Goal: Task Accomplishment & Management: Use online tool/utility

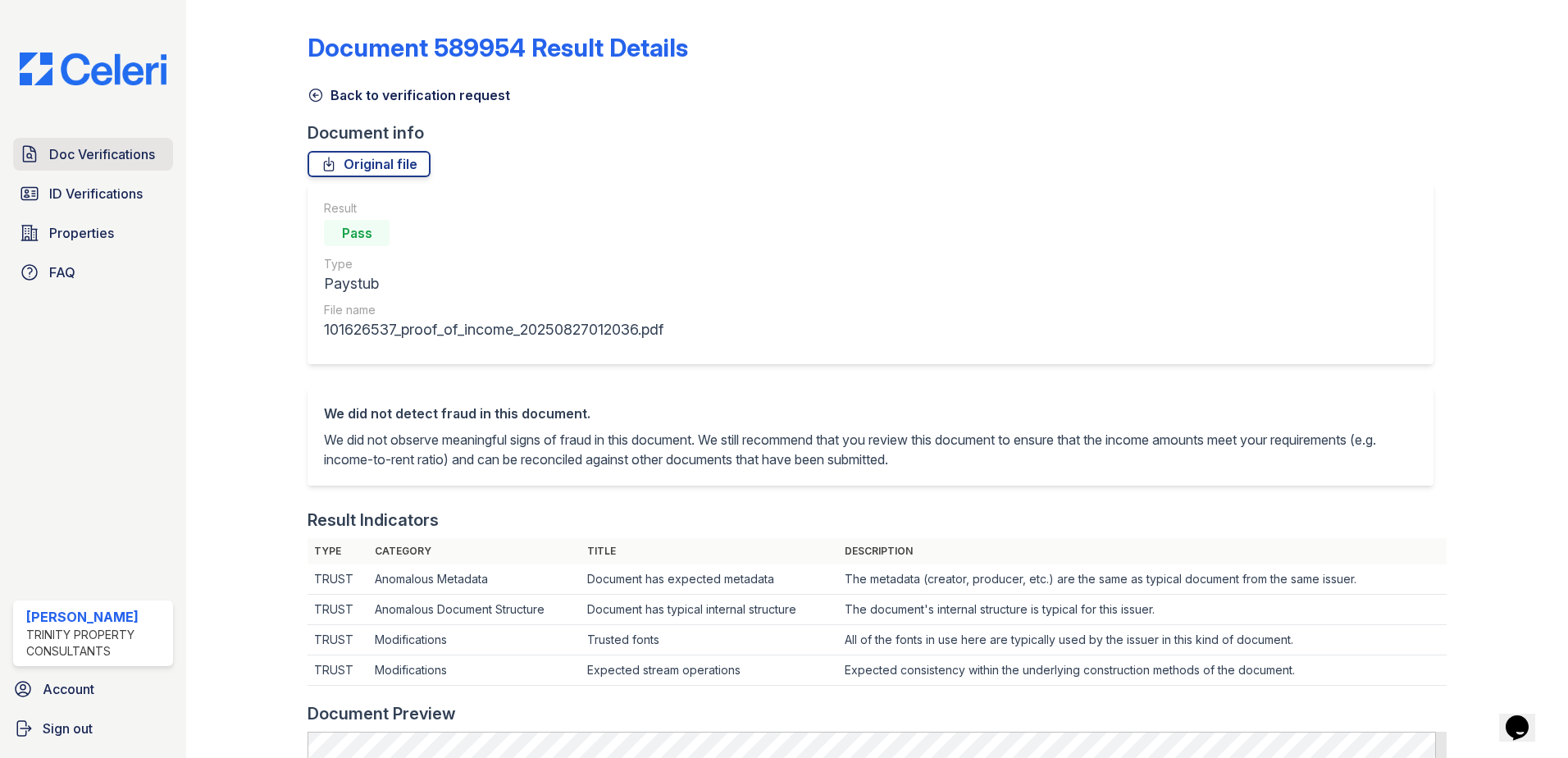
click at [130, 154] on span "Doc Verifications" at bounding box center [102, 154] width 106 height 20
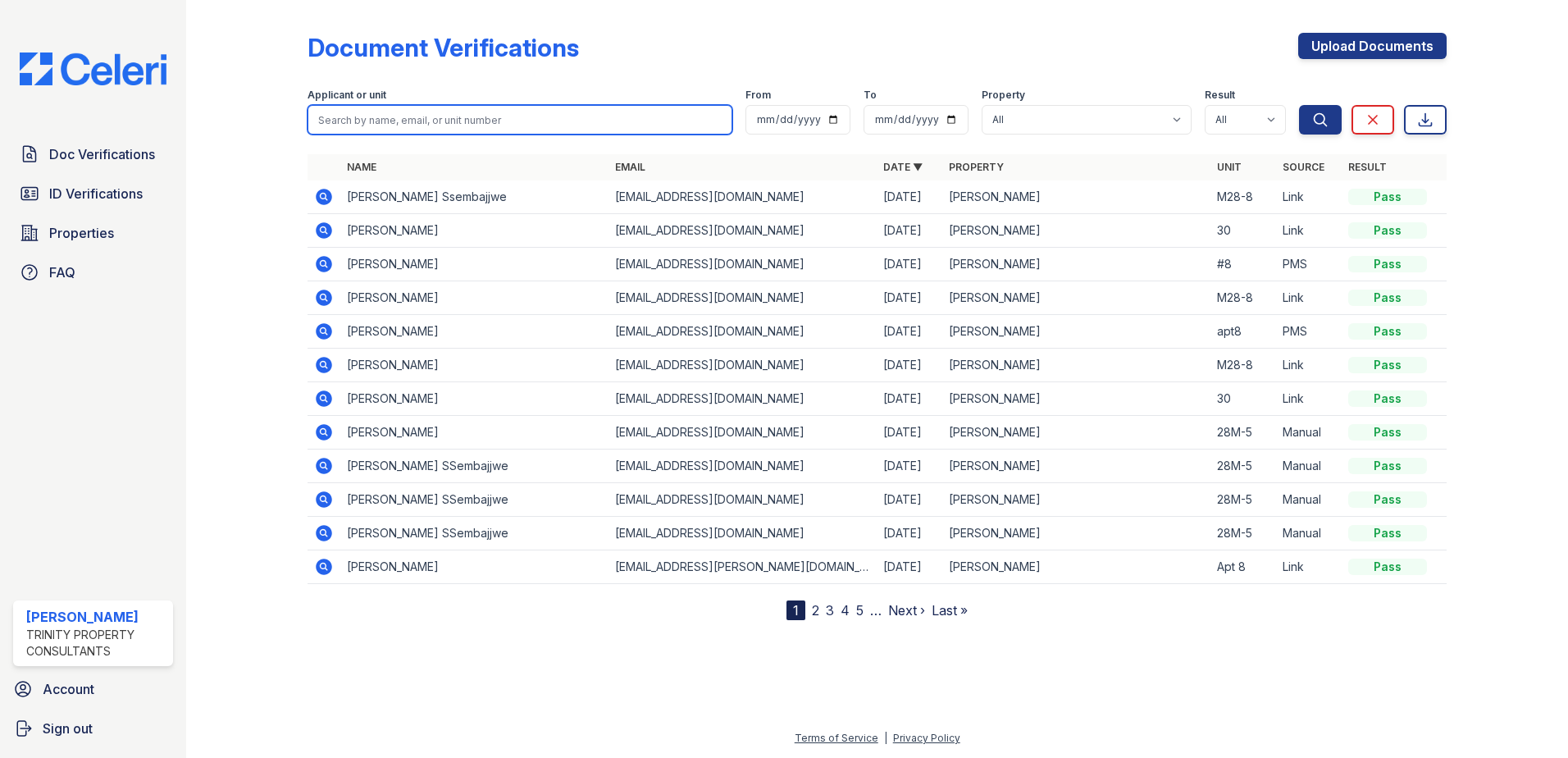
click at [374, 126] on input "search" at bounding box center [520, 119] width 425 height 30
type input "agnes"
click at [325, 366] on icon at bounding box center [324, 365] width 20 height 20
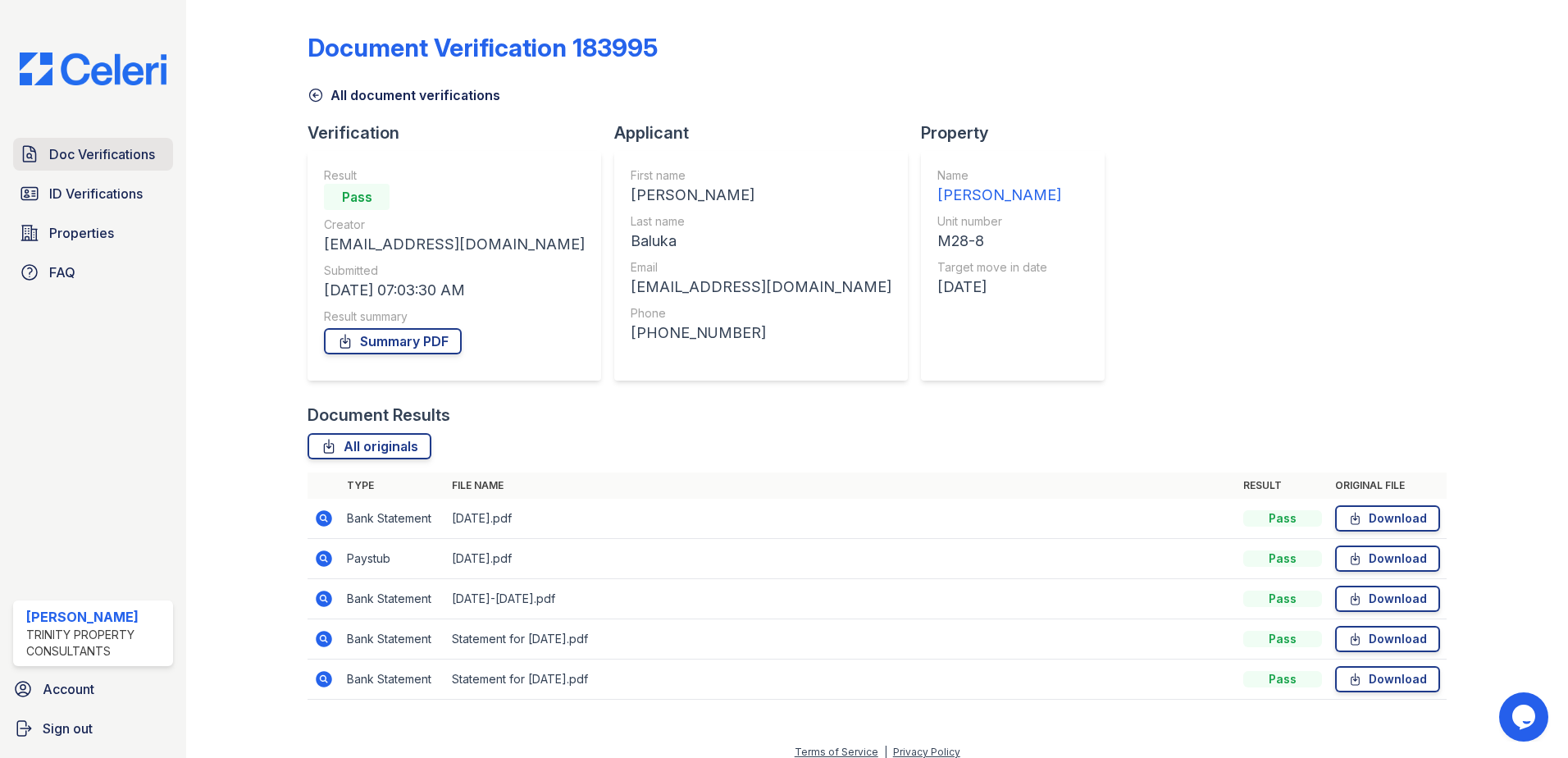
click at [116, 148] on span "Doc Verifications" at bounding box center [102, 154] width 106 height 20
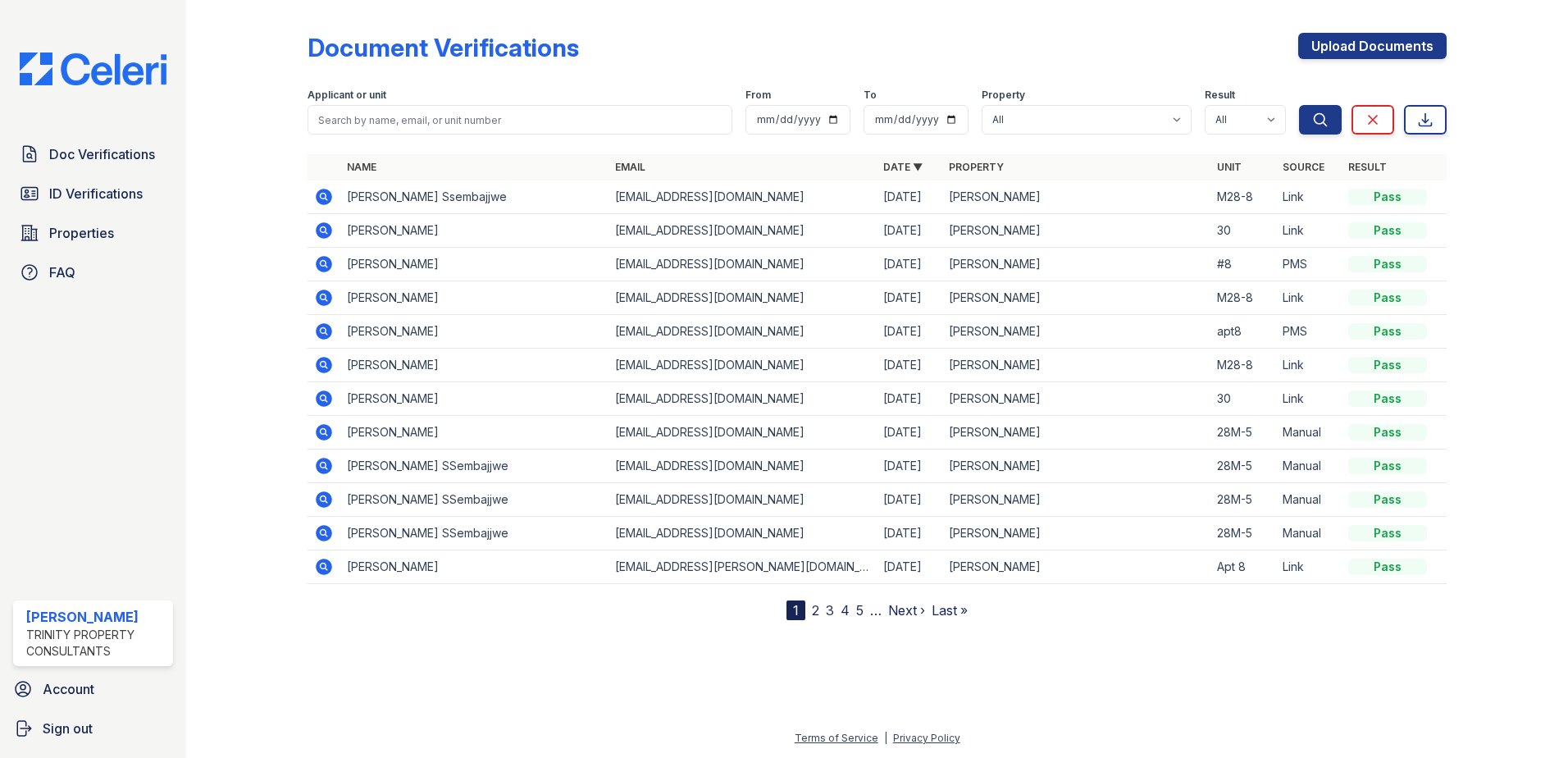
click at [317, 430] on icon at bounding box center [324, 432] width 16 height 16
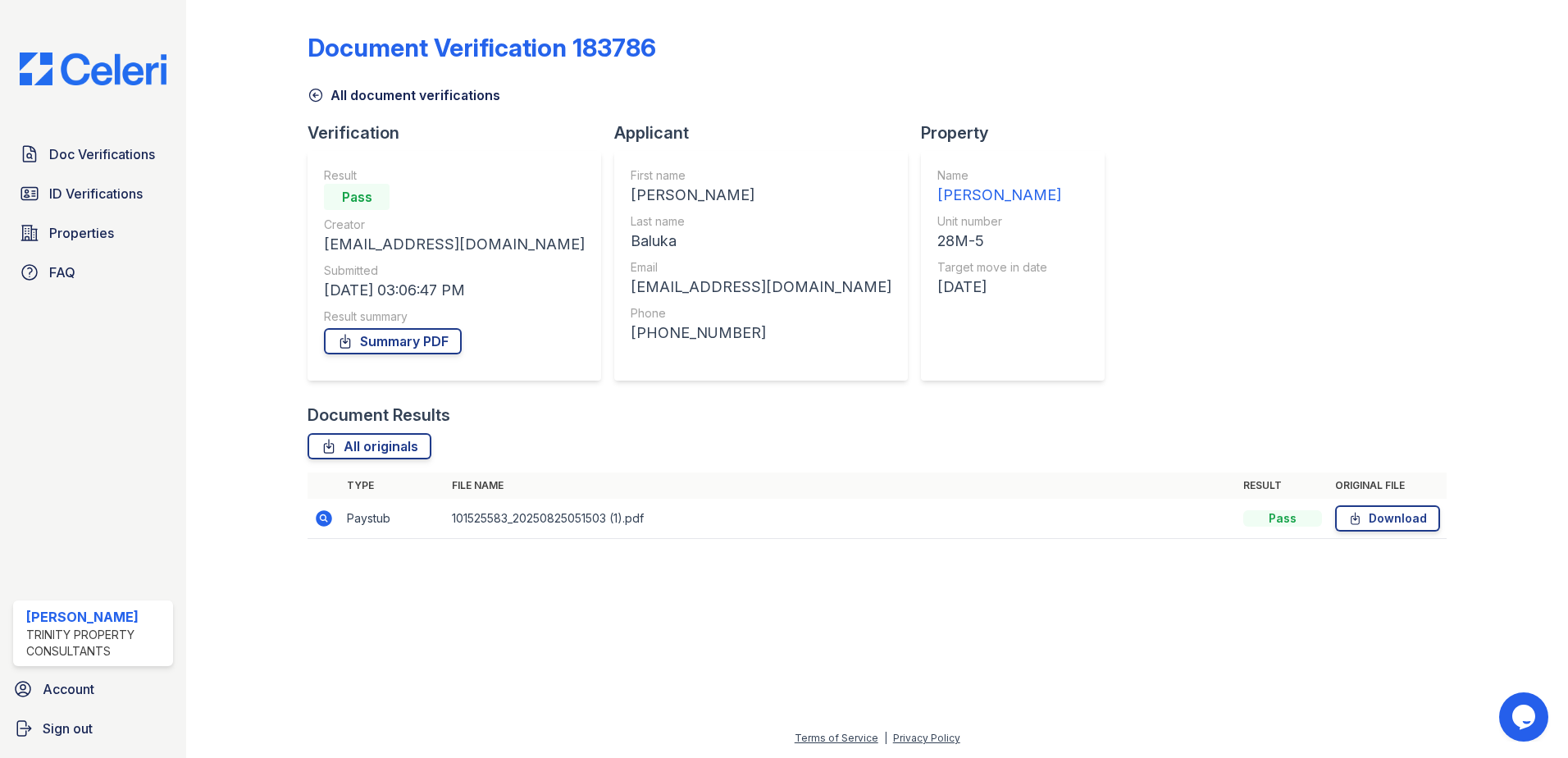
click at [320, 517] on icon at bounding box center [324, 518] width 20 height 20
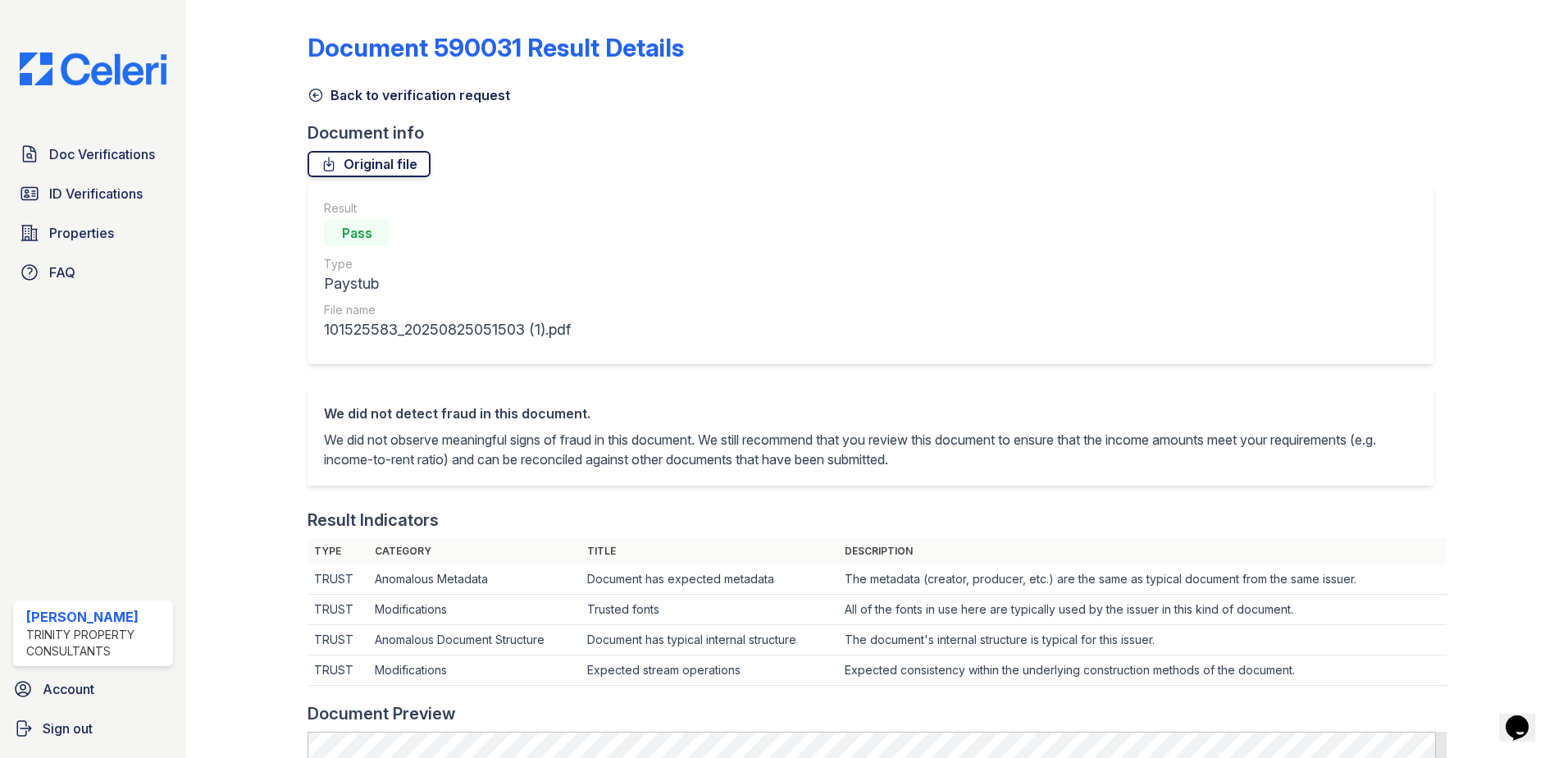
click at [343, 161] on link "Original file" at bounding box center [369, 163] width 123 height 26
click at [497, 186] on div "Document 590031 Result Details Back to verification request Document info Origi…" at bounding box center [877, 747] width 1139 height 1483
click at [116, 154] on span "Doc Verifications" at bounding box center [102, 154] width 106 height 20
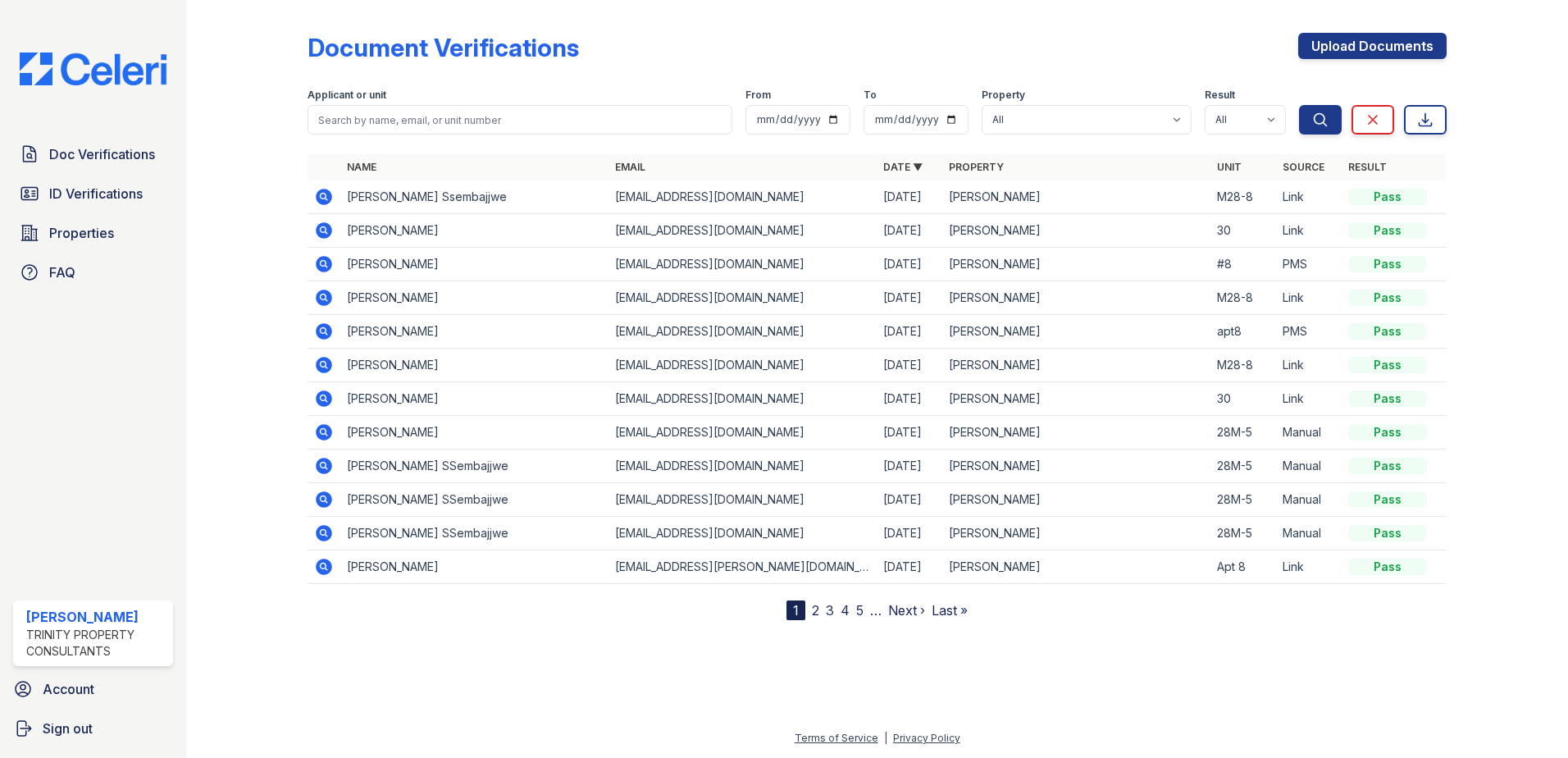
click at [317, 300] on icon at bounding box center [324, 298] width 16 height 16
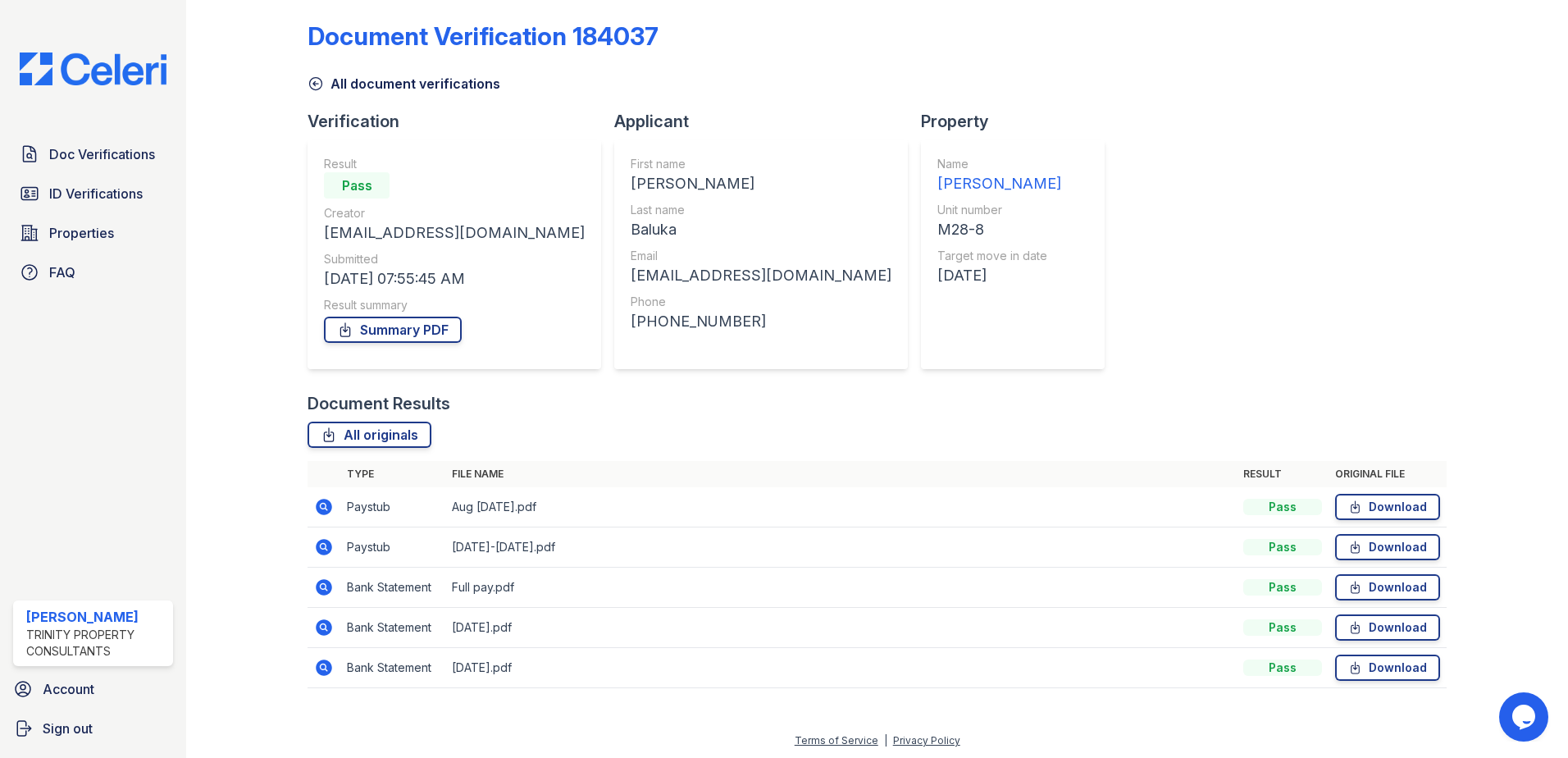
scroll to position [14, 0]
click at [315, 544] on icon at bounding box center [324, 545] width 20 height 20
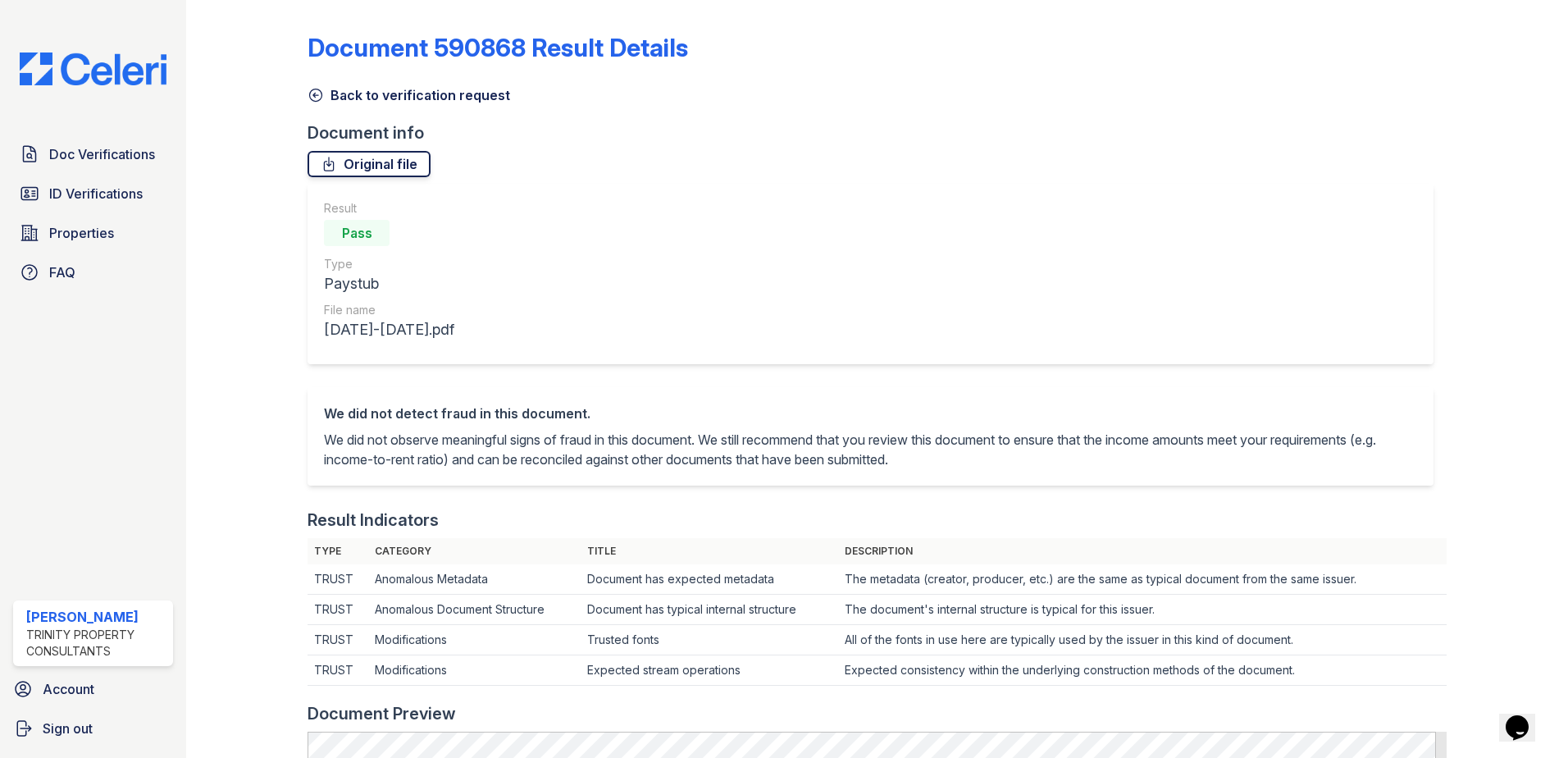
click at [373, 167] on link "Original file" at bounding box center [369, 163] width 123 height 26
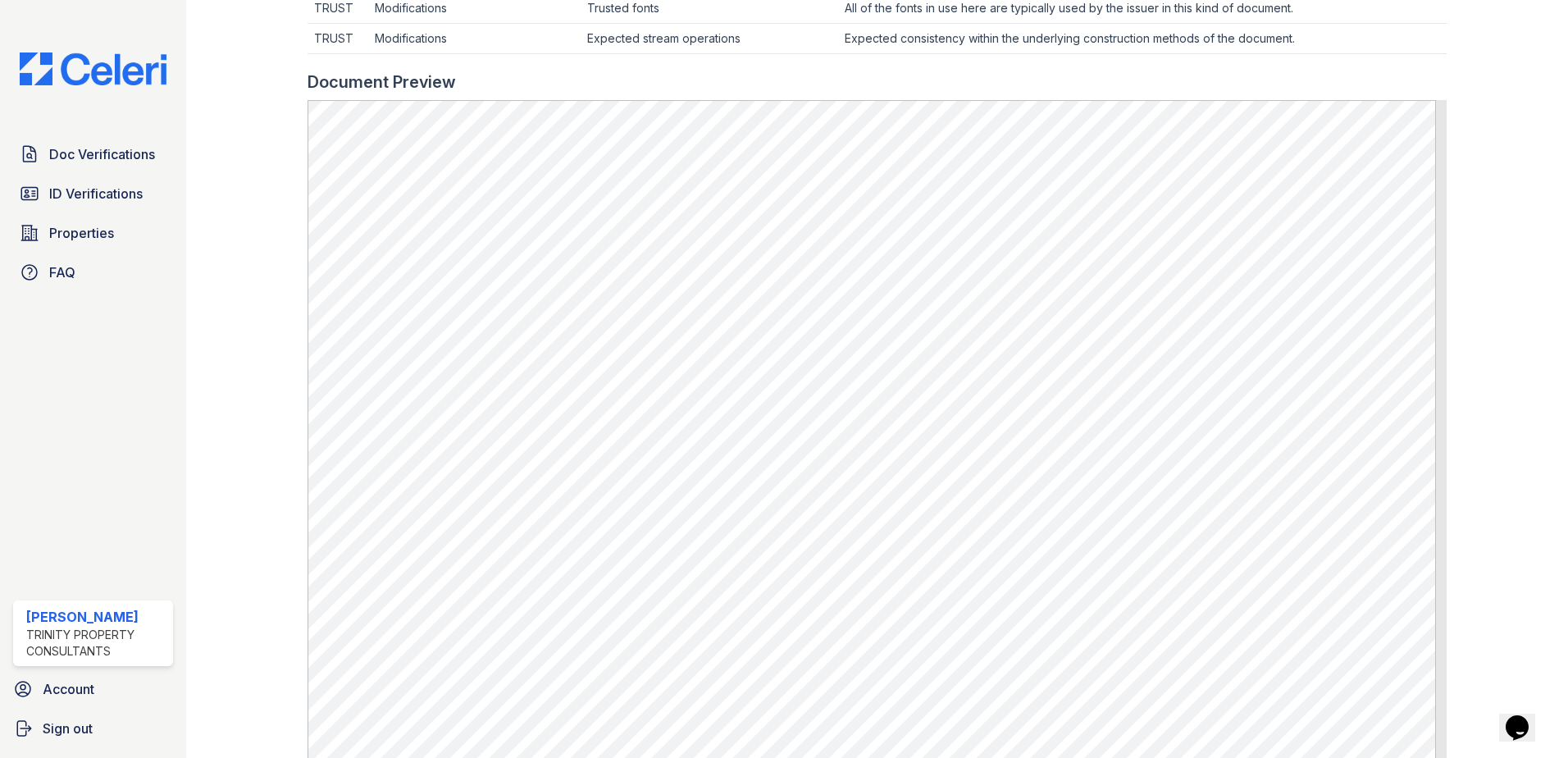
scroll to position [656, 0]
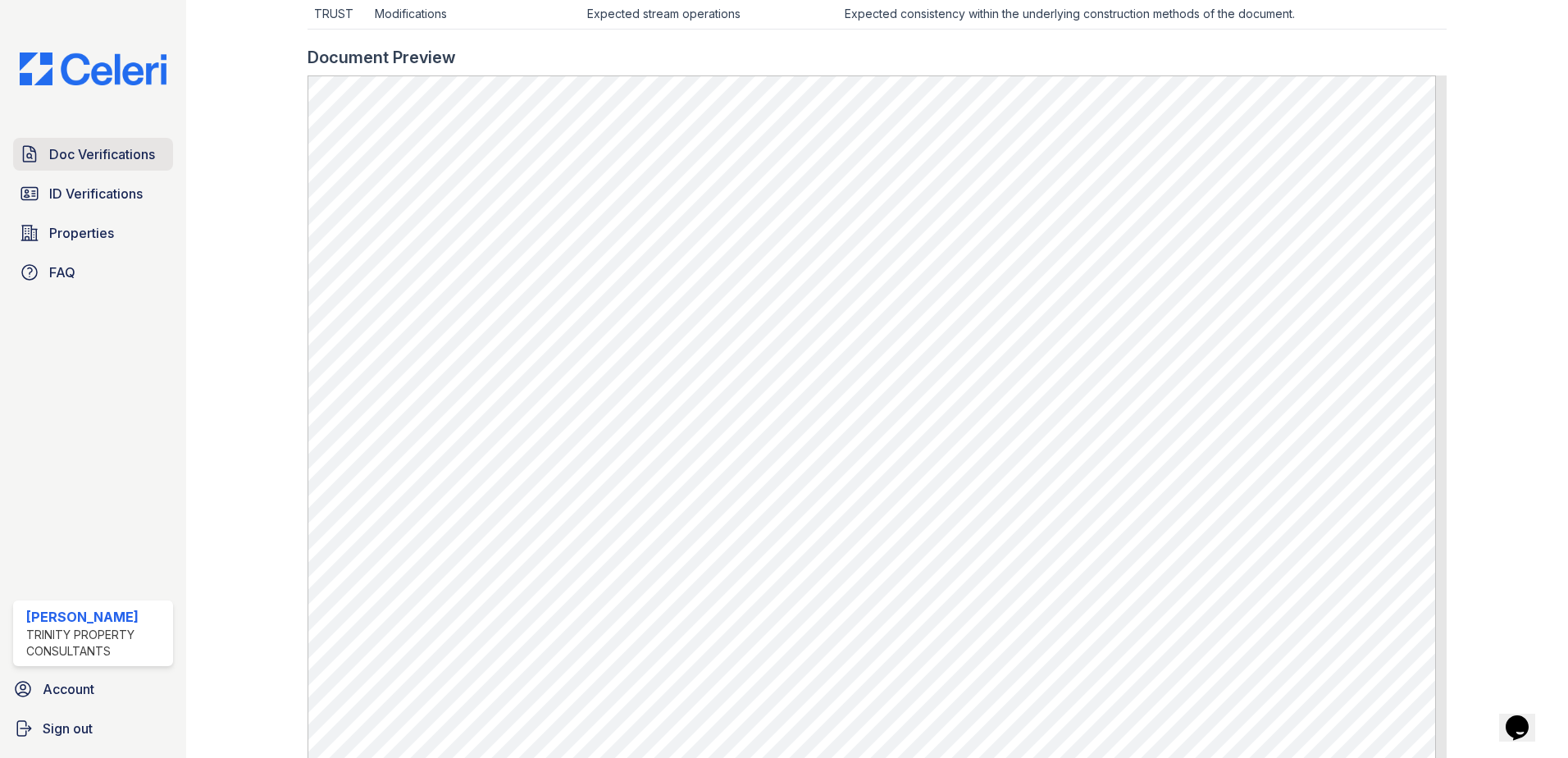
click at [78, 150] on span "Doc Verifications" at bounding box center [102, 154] width 106 height 20
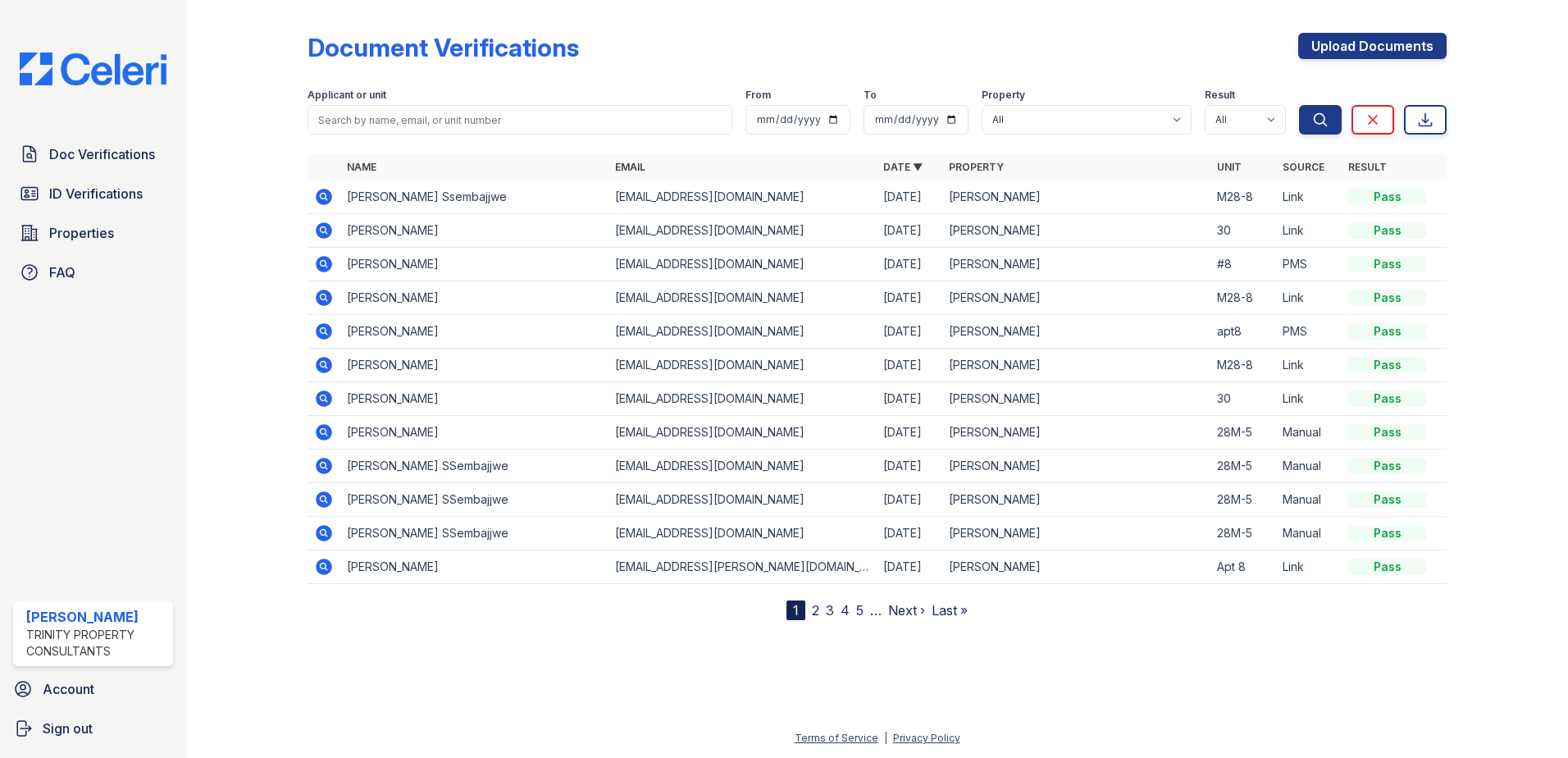
click at [315, 196] on icon at bounding box center [324, 197] width 20 height 20
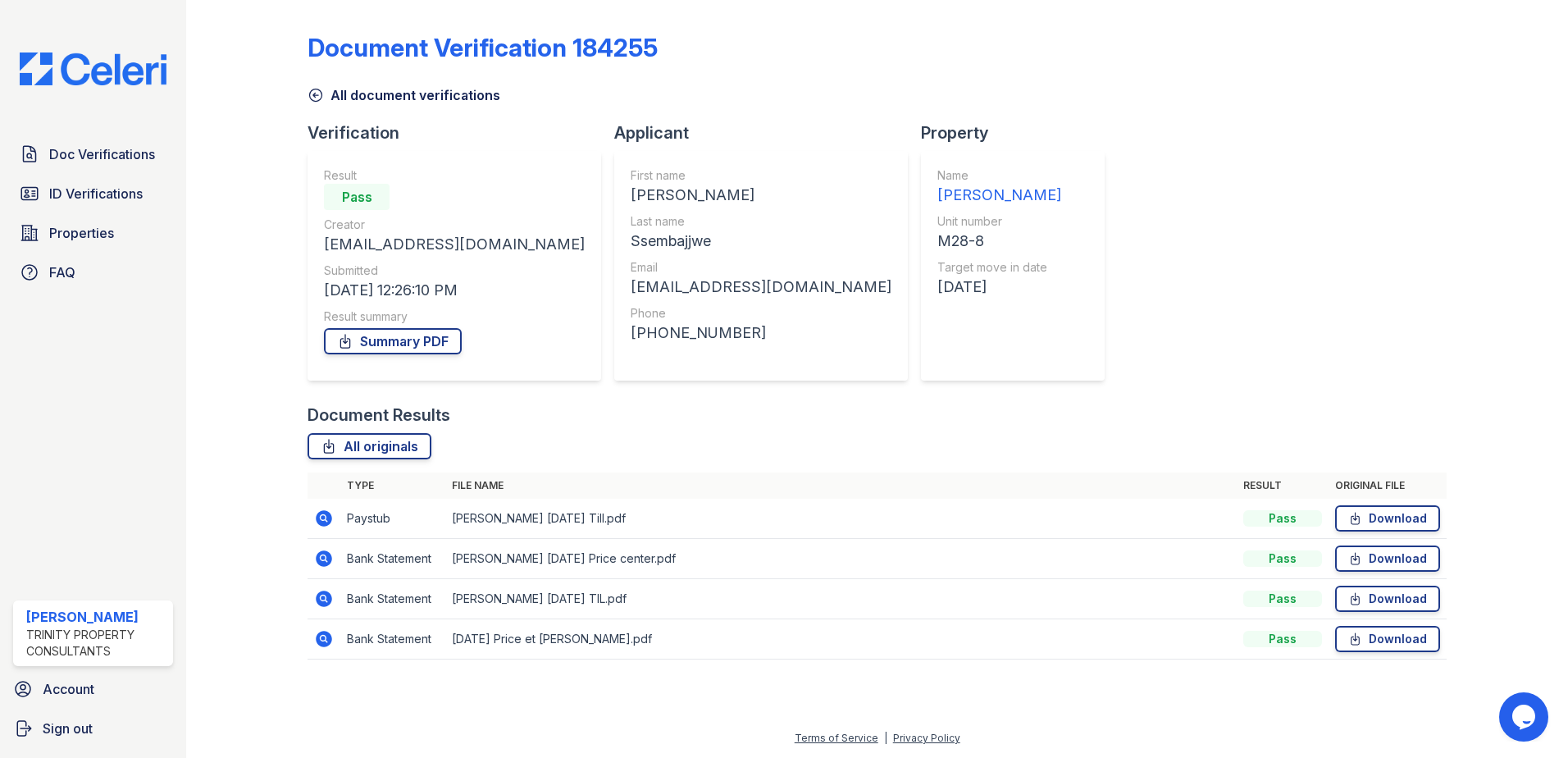
click at [319, 515] on icon at bounding box center [324, 518] width 16 height 16
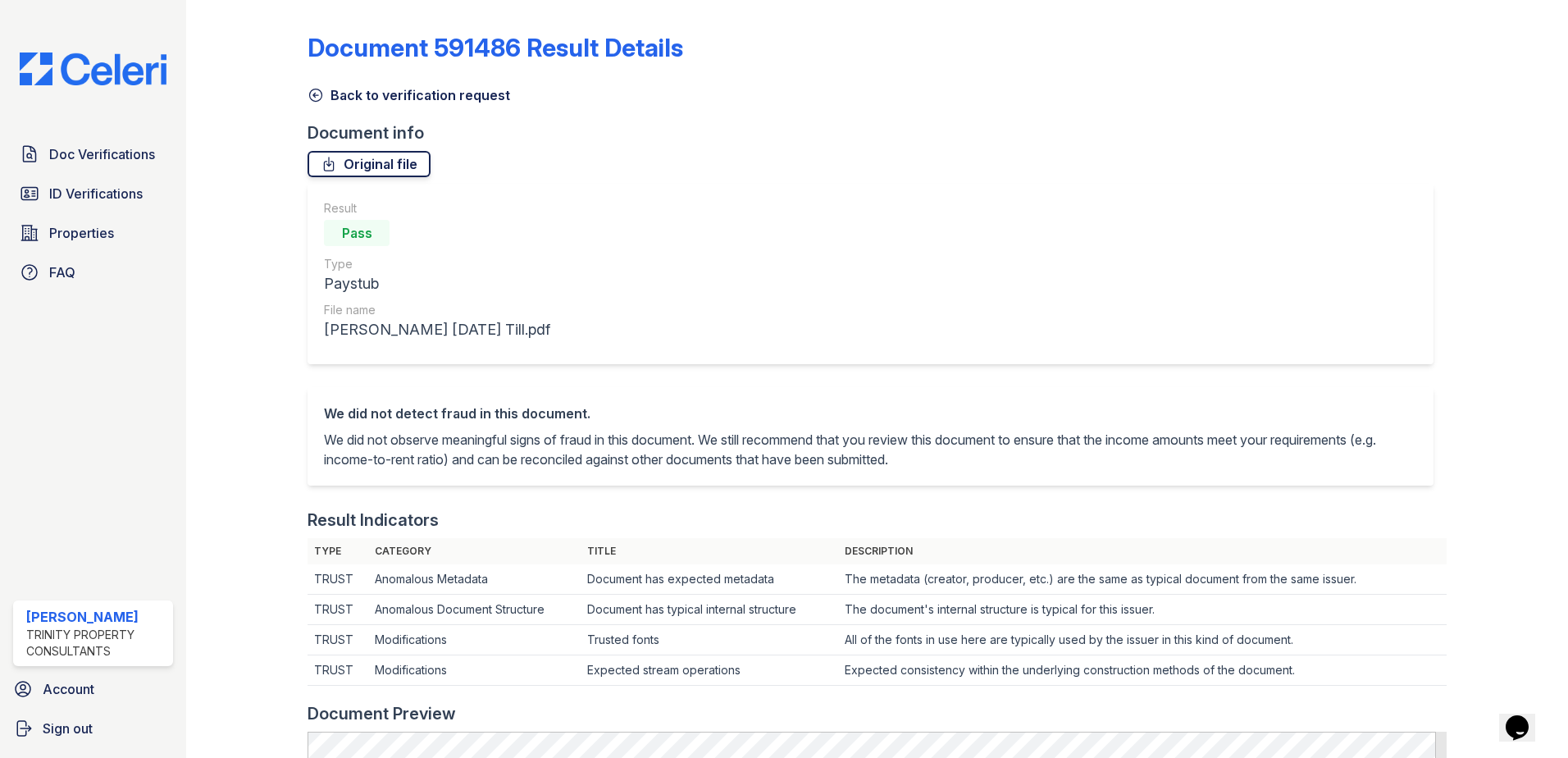
click at [392, 166] on link "Original file" at bounding box center [369, 163] width 123 height 26
click at [88, 146] on span "Doc Verifications" at bounding box center [102, 154] width 106 height 20
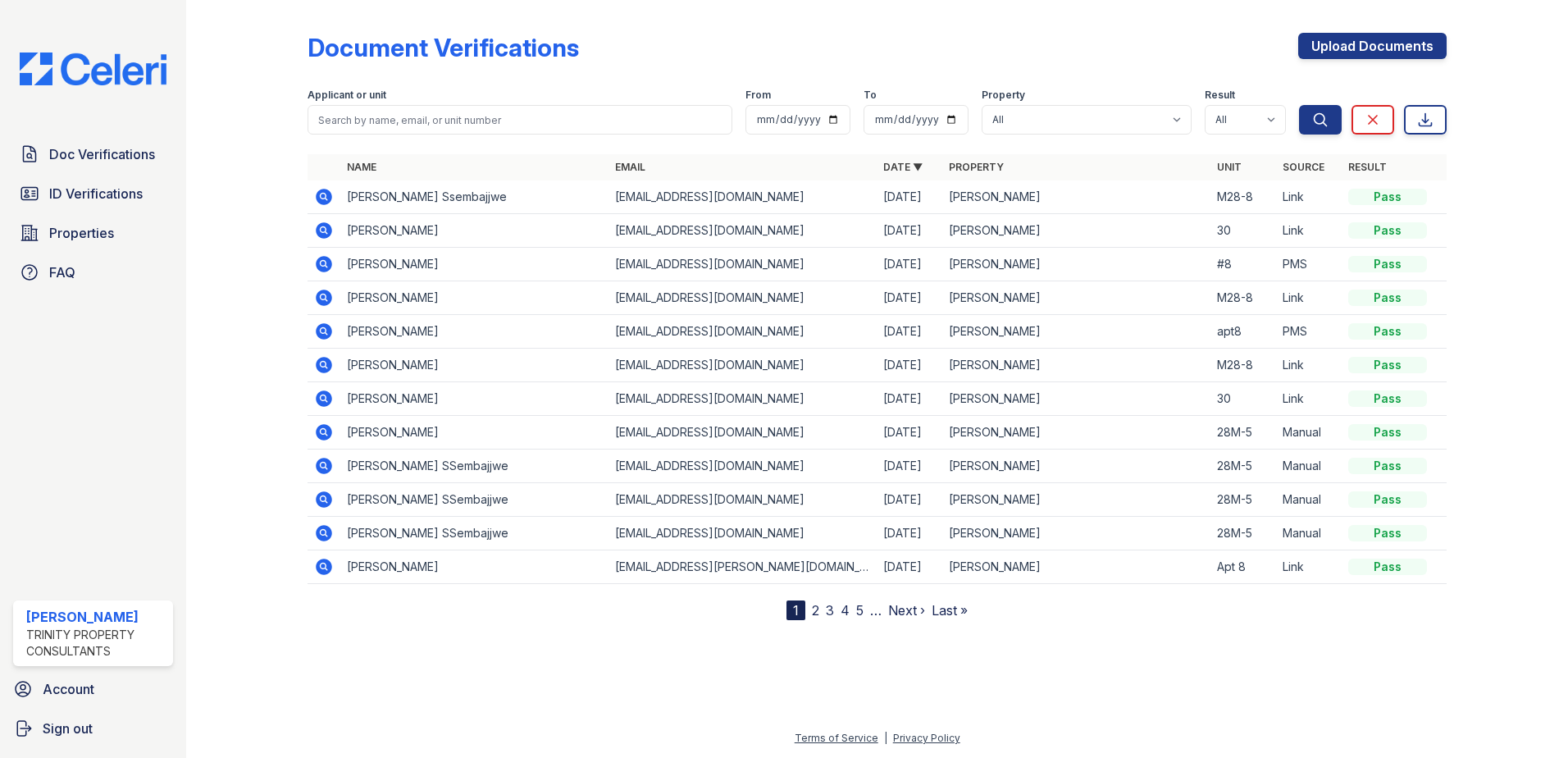
click at [318, 466] on icon at bounding box center [324, 466] width 16 height 16
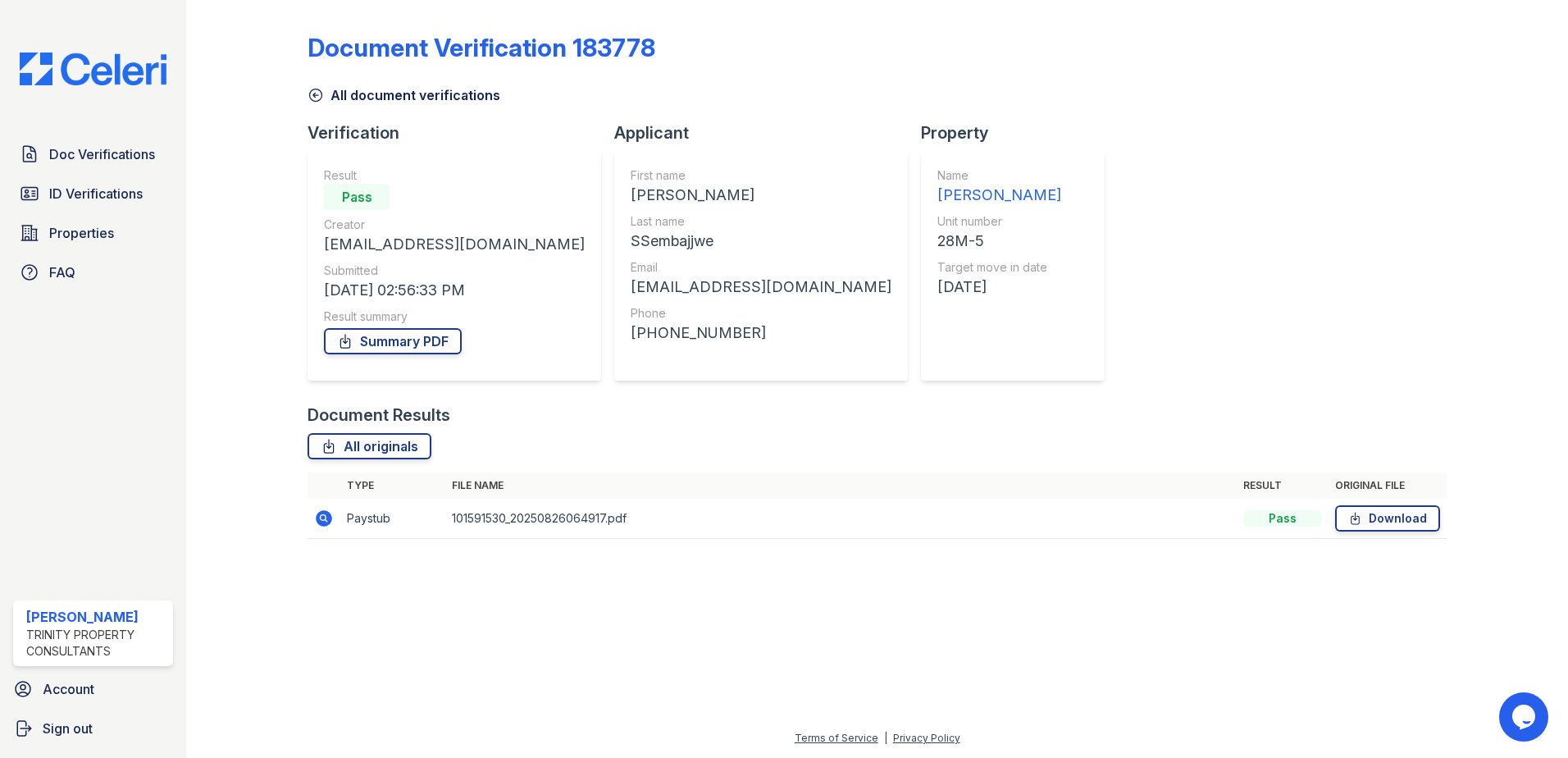
click at [319, 516] on icon at bounding box center [324, 518] width 16 height 16
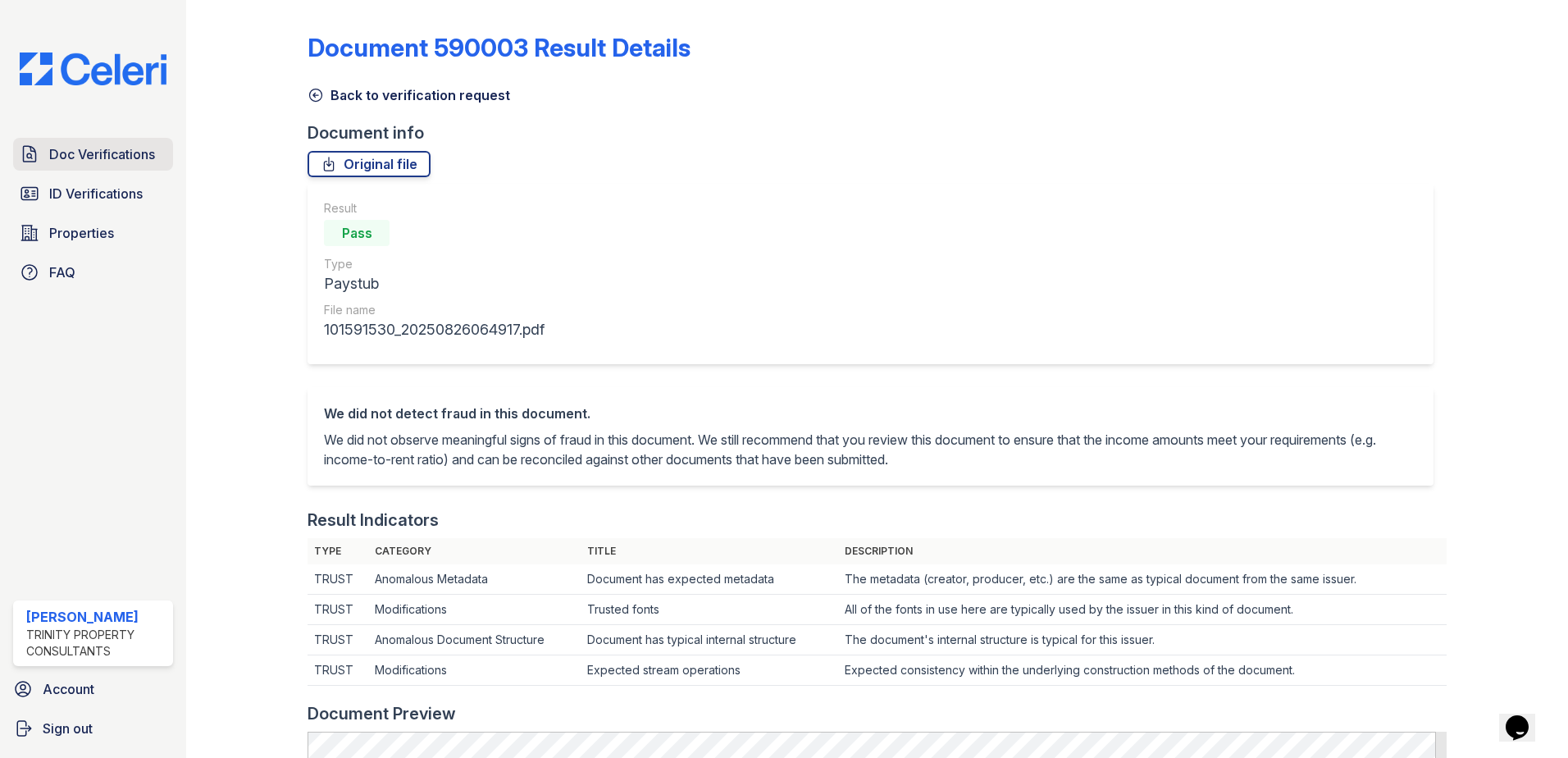
click at [107, 158] on span "Doc Verifications" at bounding box center [102, 154] width 106 height 20
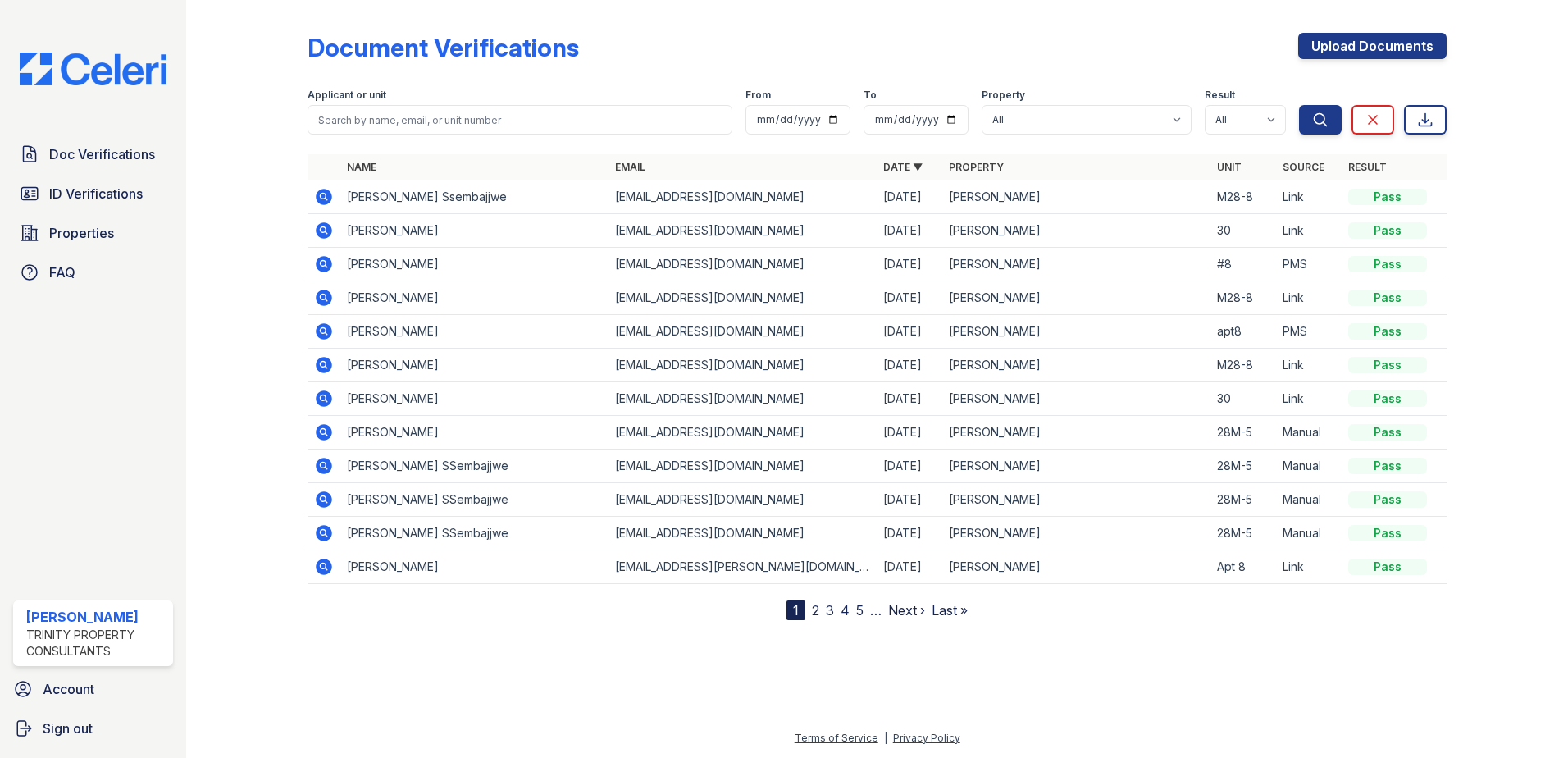
click at [327, 501] on icon at bounding box center [324, 500] width 20 height 20
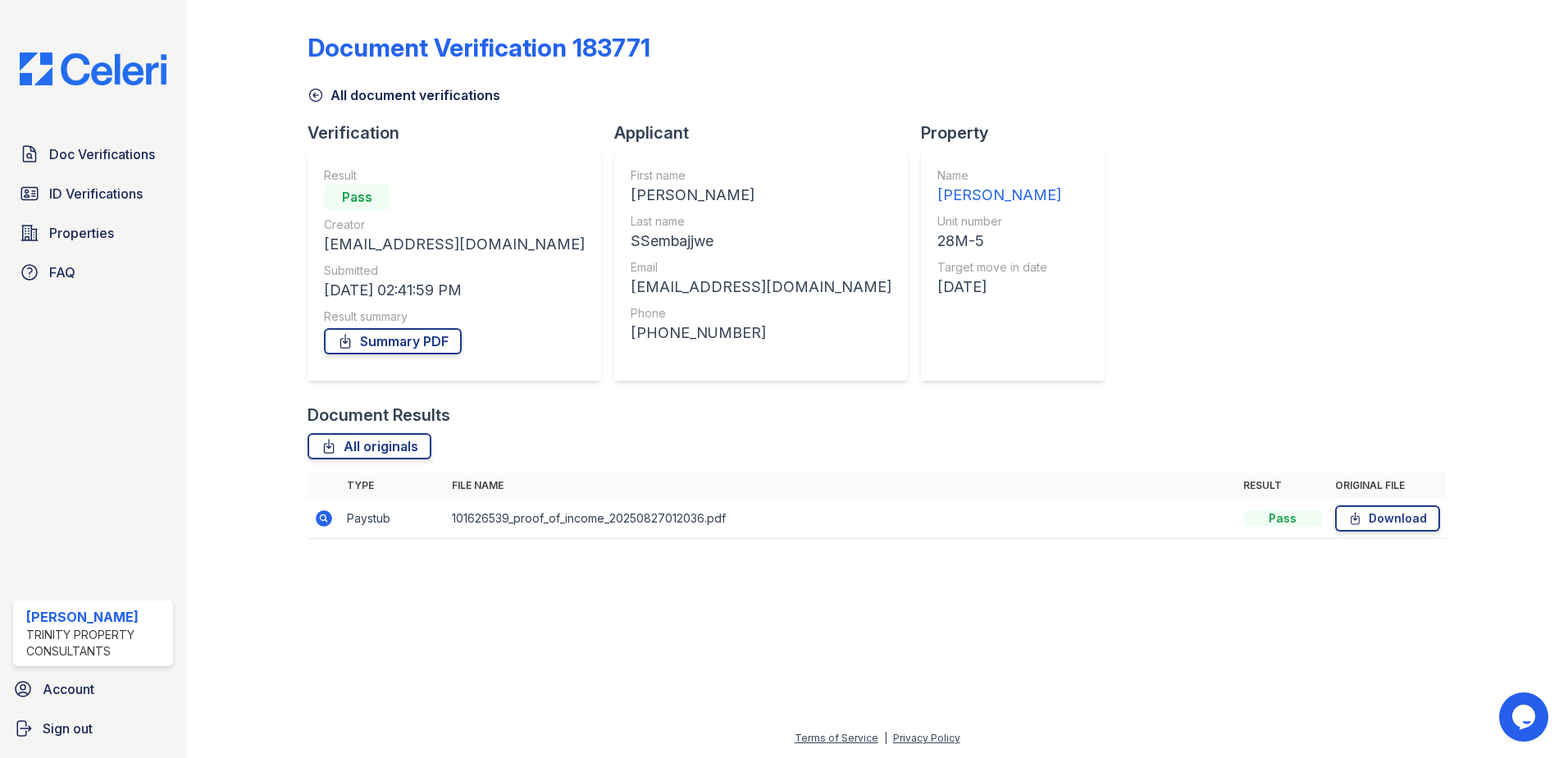
click at [324, 517] on icon at bounding box center [322, 517] width 5 height 5
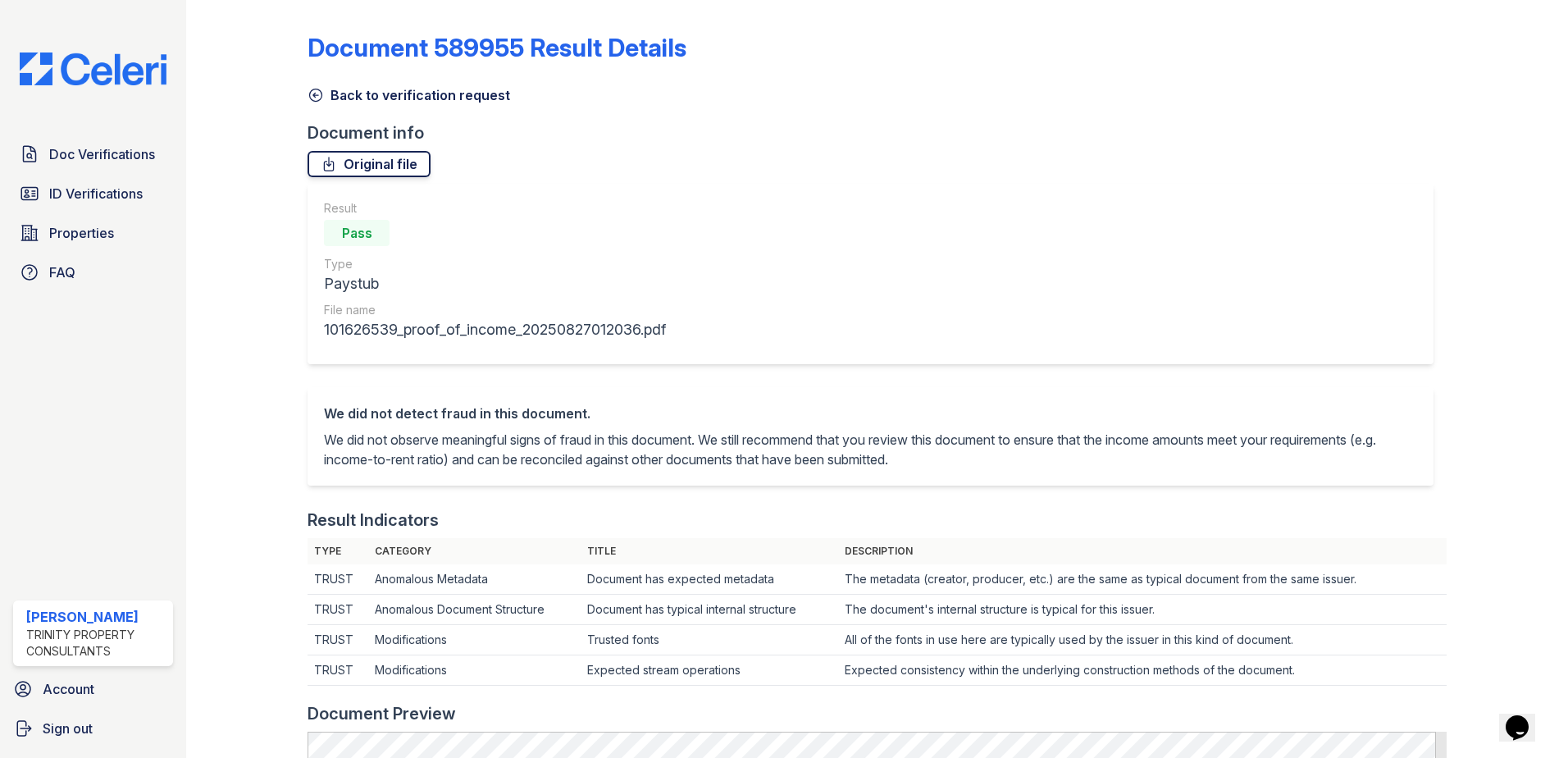
click at [391, 166] on link "Original file" at bounding box center [369, 163] width 123 height 26
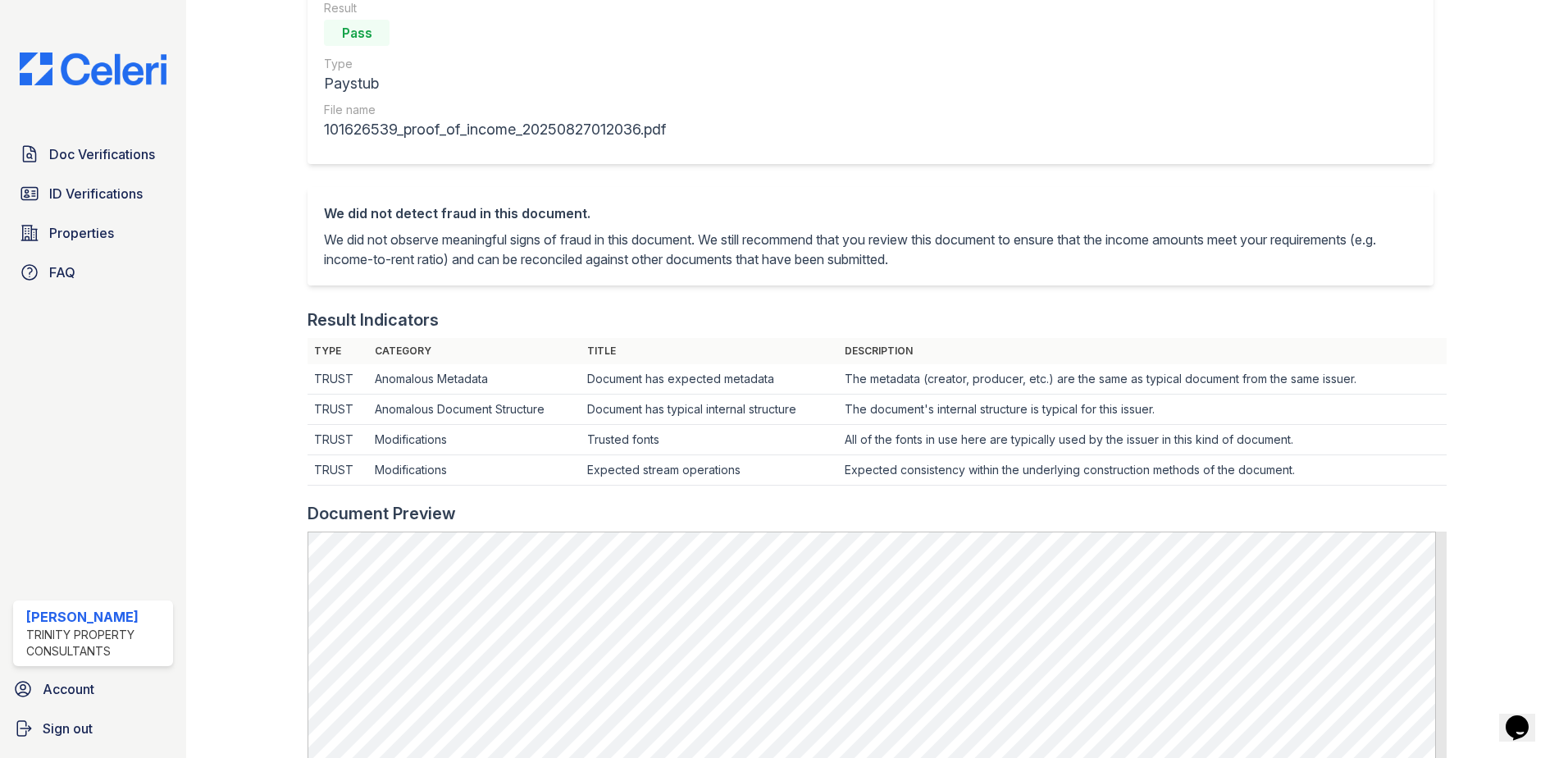
scroll to position [246, 0]
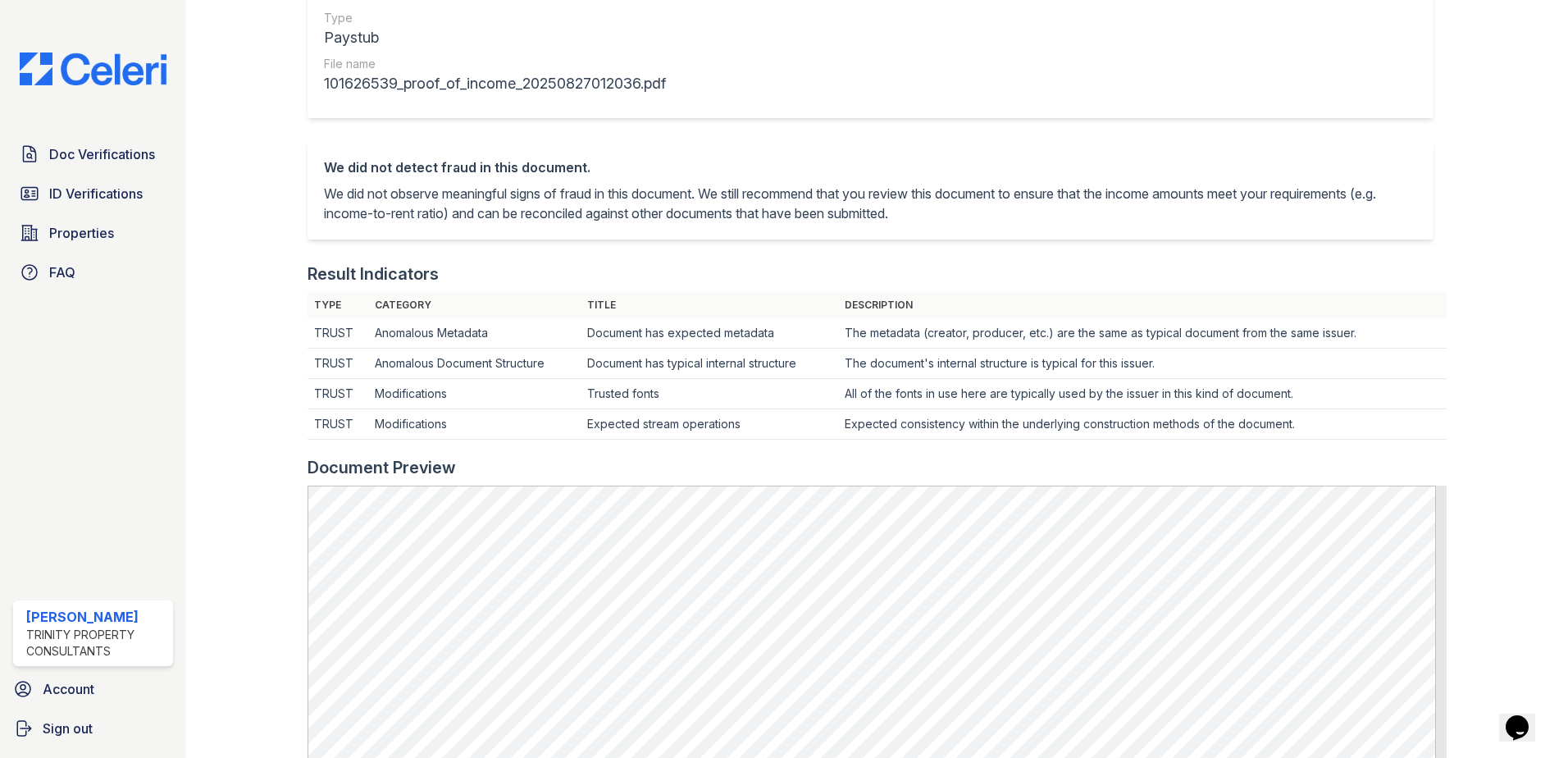
drag, startPoint x: -4, startPoint y: 134, endPoint x: -4, endPoint y: 171, distance: 37.0
click at [0, 171] on html "Doc Verifications ID Verifications Properties FAQ [PERSON_NAME] Trinity Propert…" at bounding box center [784, 379] width 1568 height 758
click at [85, 347] on div "Doc Verifications ID Verifications Properties FAQ [PERSON_NAME] Trinity Propert…" at bounding box center [93, 379] width 186 height 758
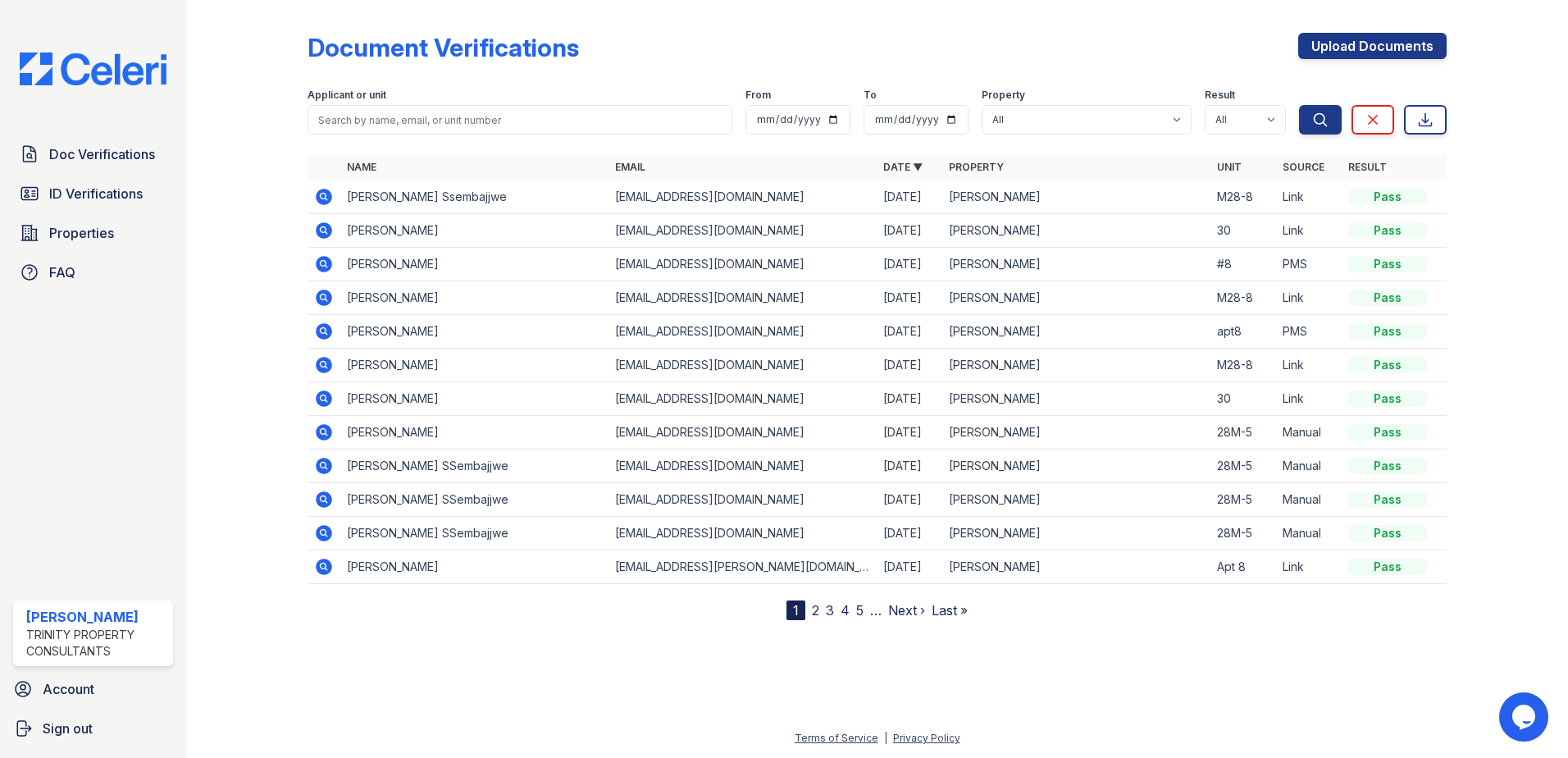
click at [325, 501] on icon at bounding box center [324, 500] width 20 height 20
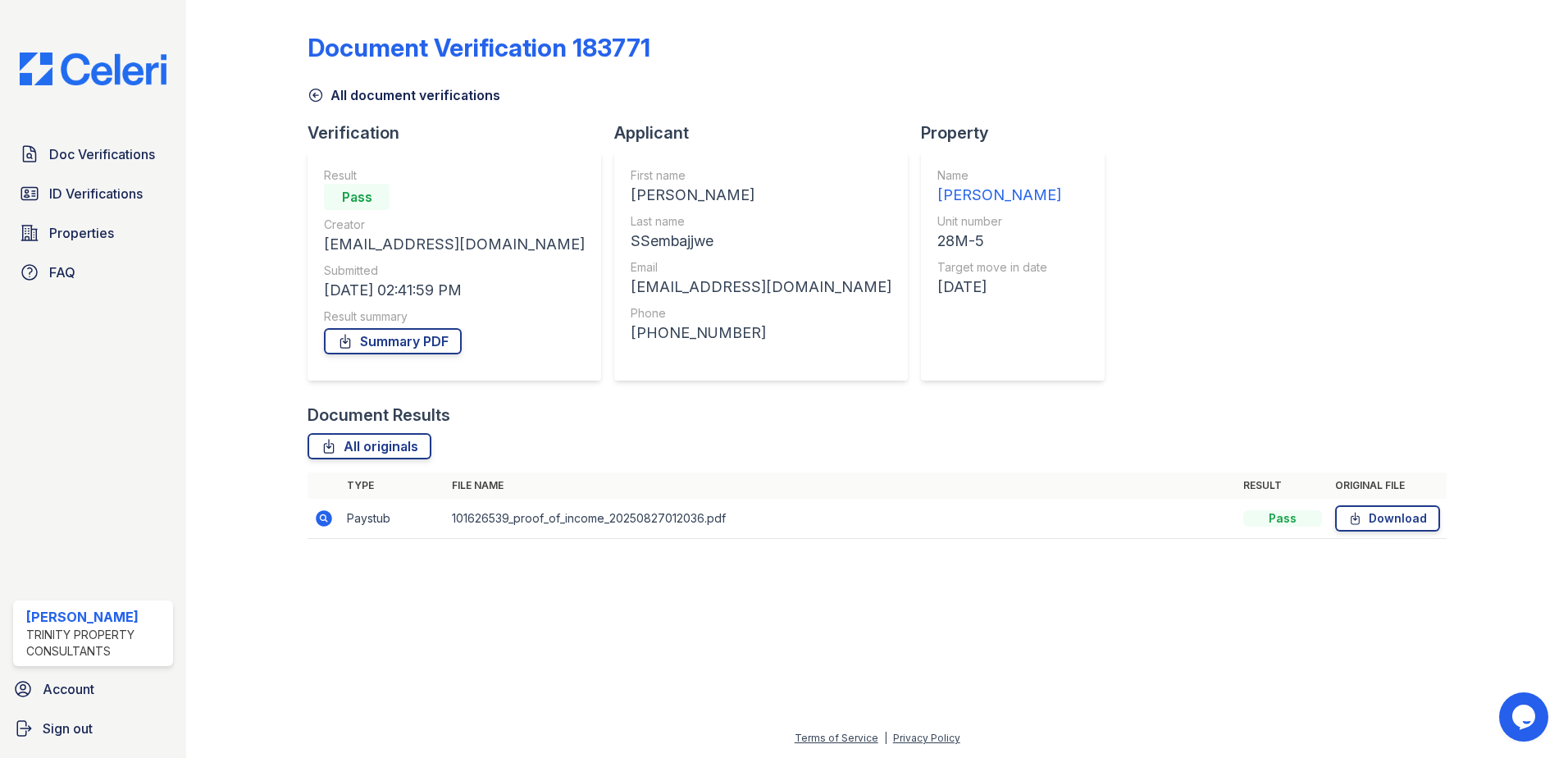
click at [317, 518] on icon at bounding box center [324, 518] width 16 height 16
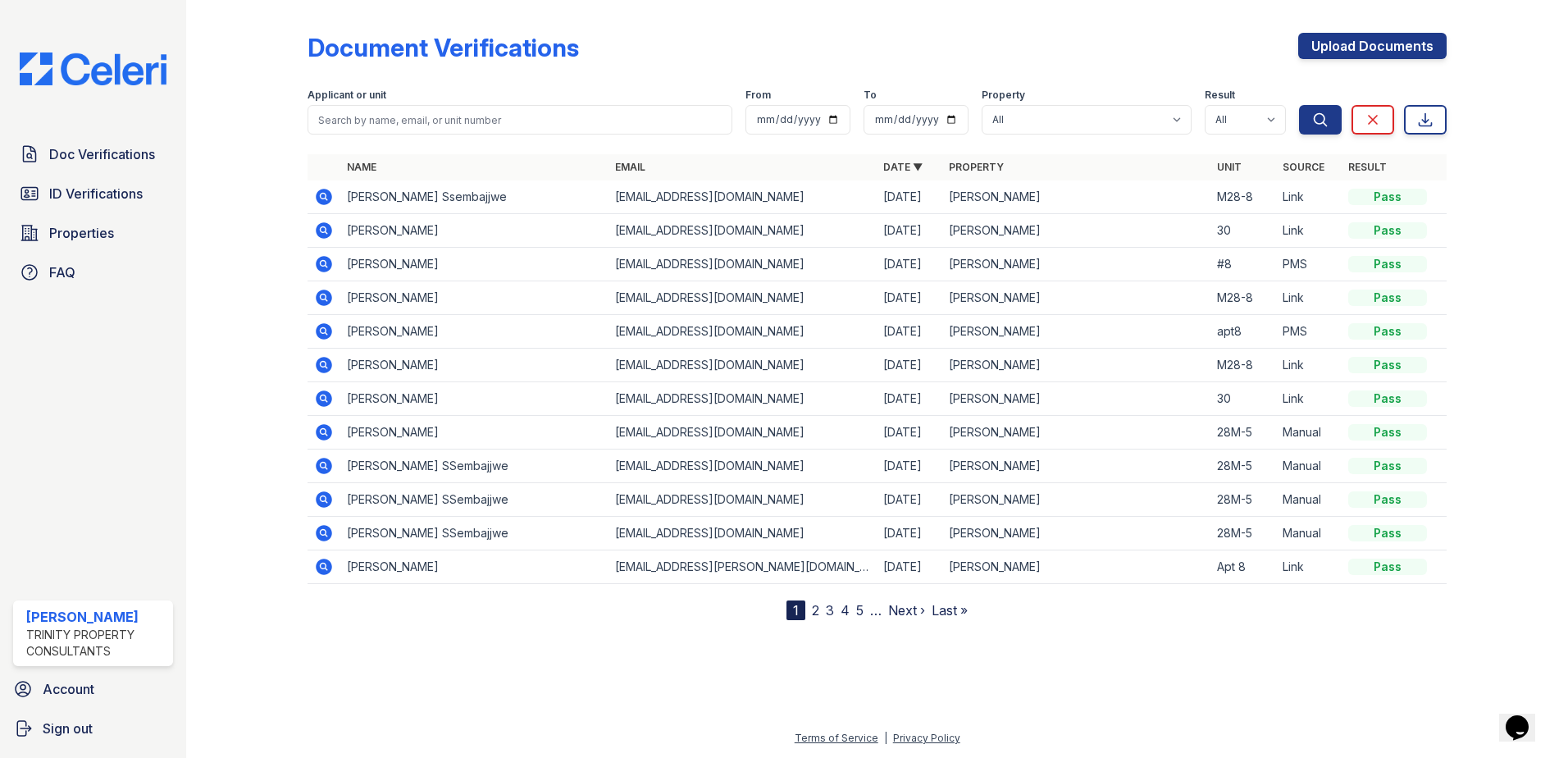
click at [320, 534] on icon at bounding box center [324, 533] width 20 height 20
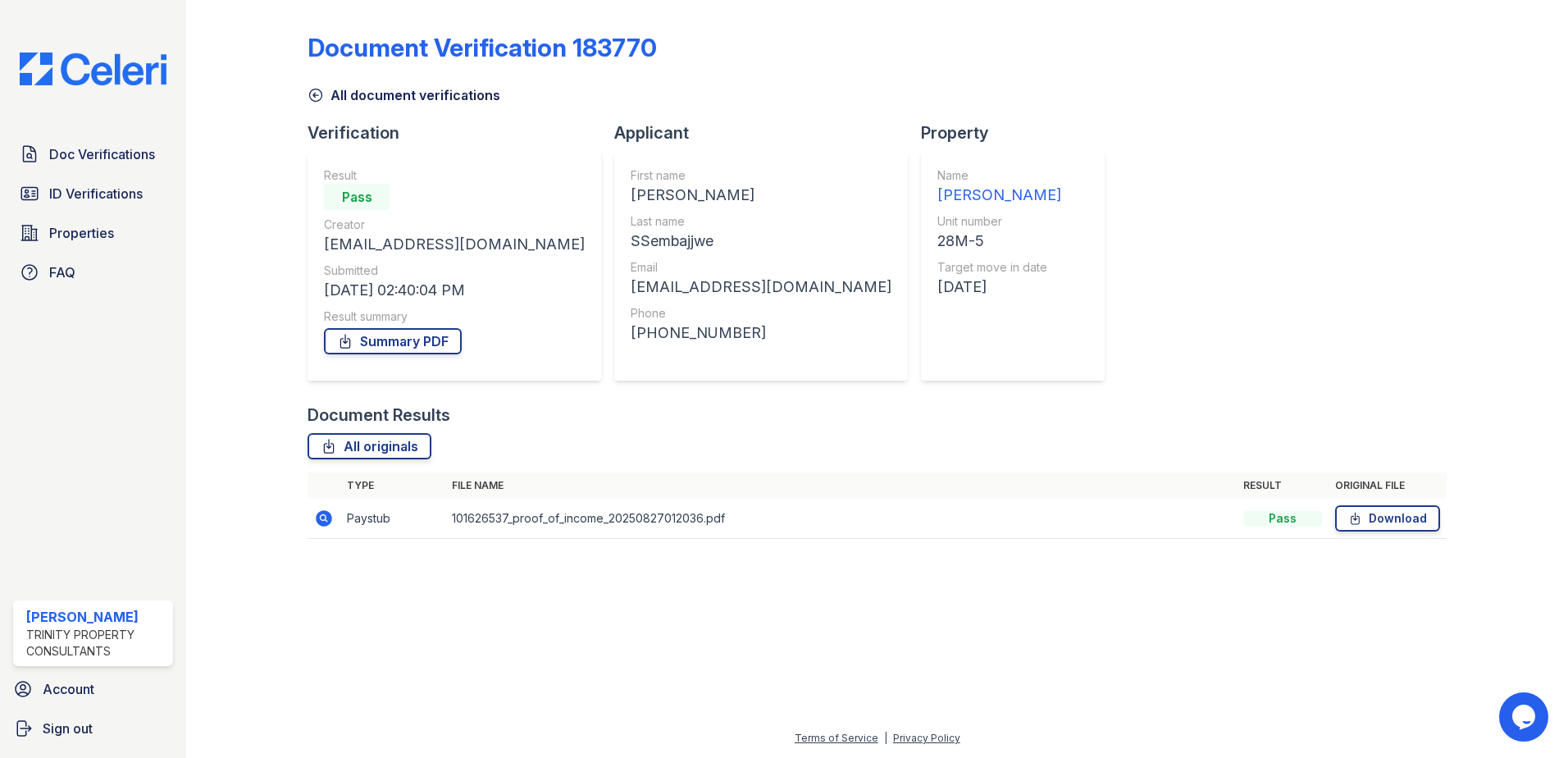
click at [320, 518] on icon at bounding box center [324, 518] width 20 height 20
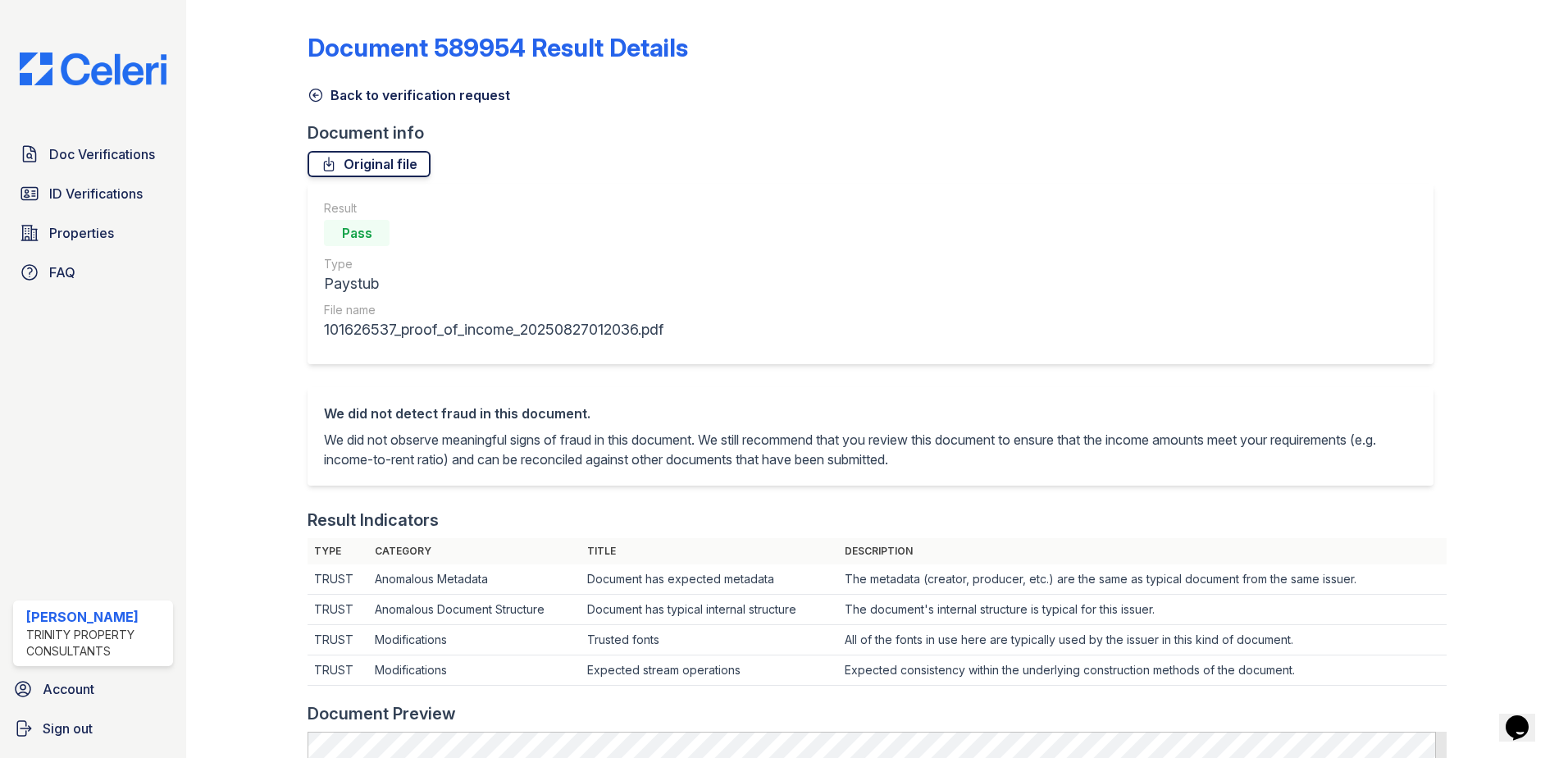
click at [387, 161] on link "Original file" at bounding box center [369, 163] width 123 height 26
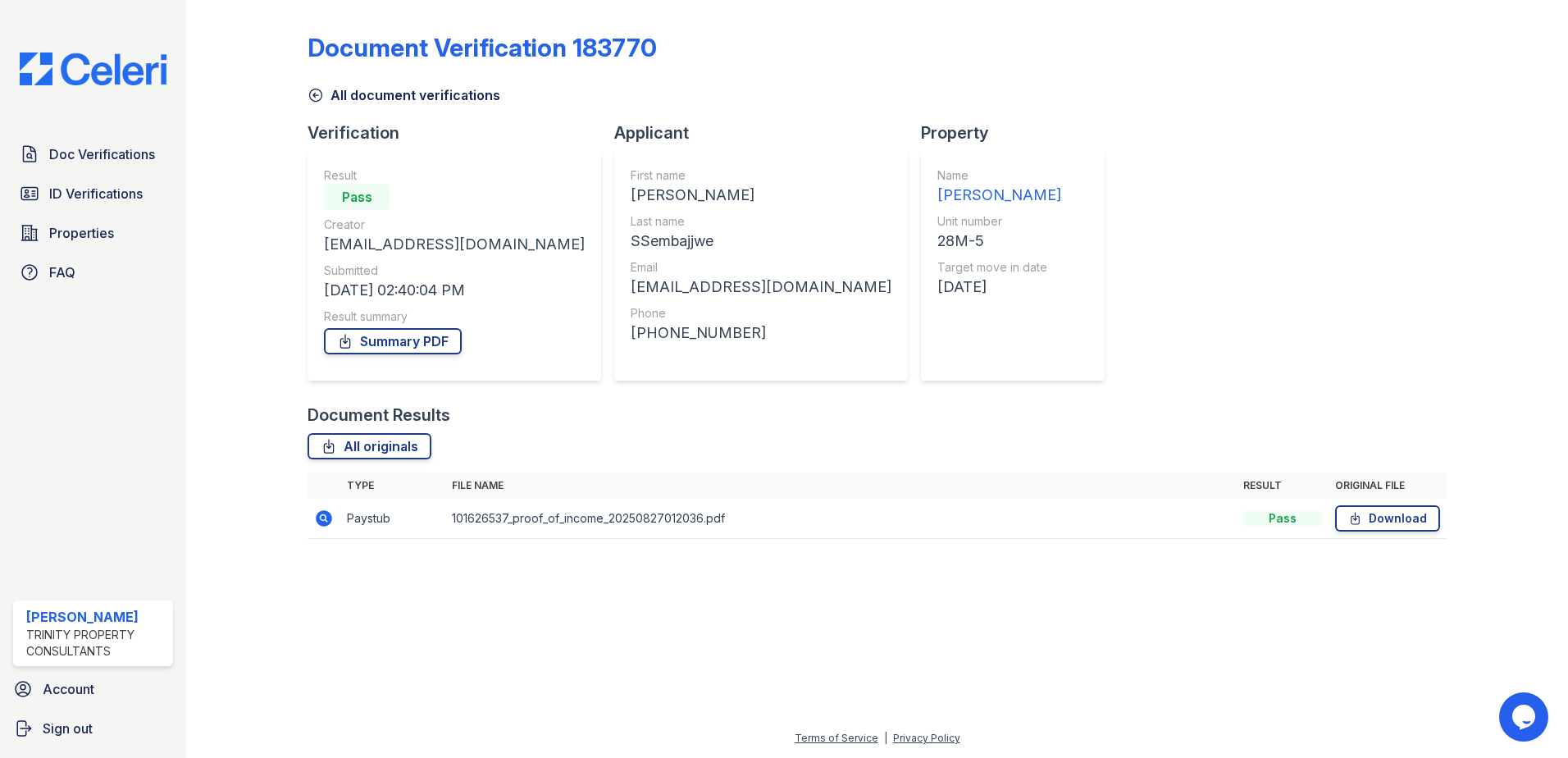
click at [623, 597] on div at bounding box center [876, 654] width 1329 height 147
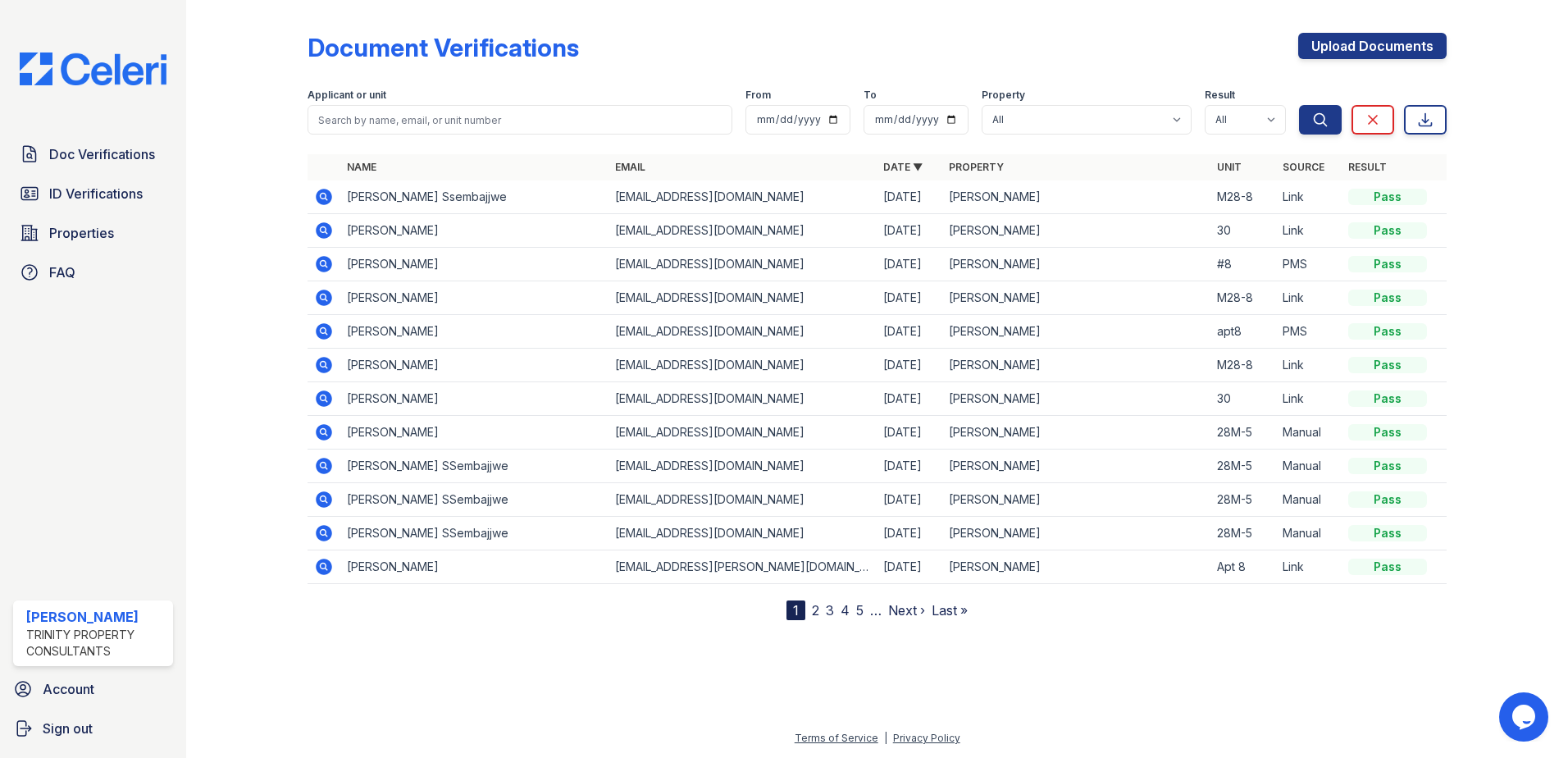
click at [323, 194] on icon at bounding box center [322, 195] width 5 height 5
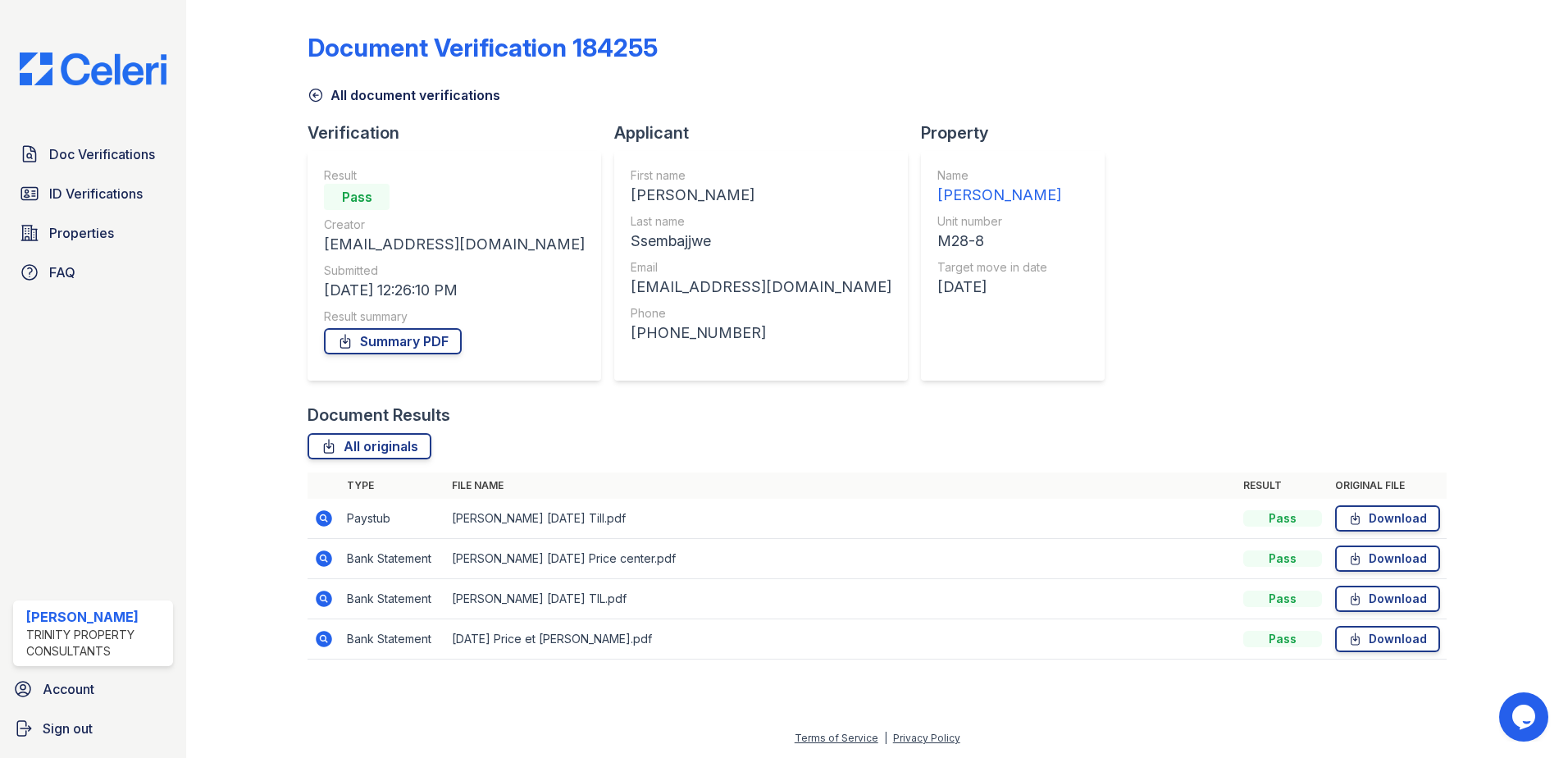
click at [324, 554] on icon at bounding box center [324, 559] width 20 height 20
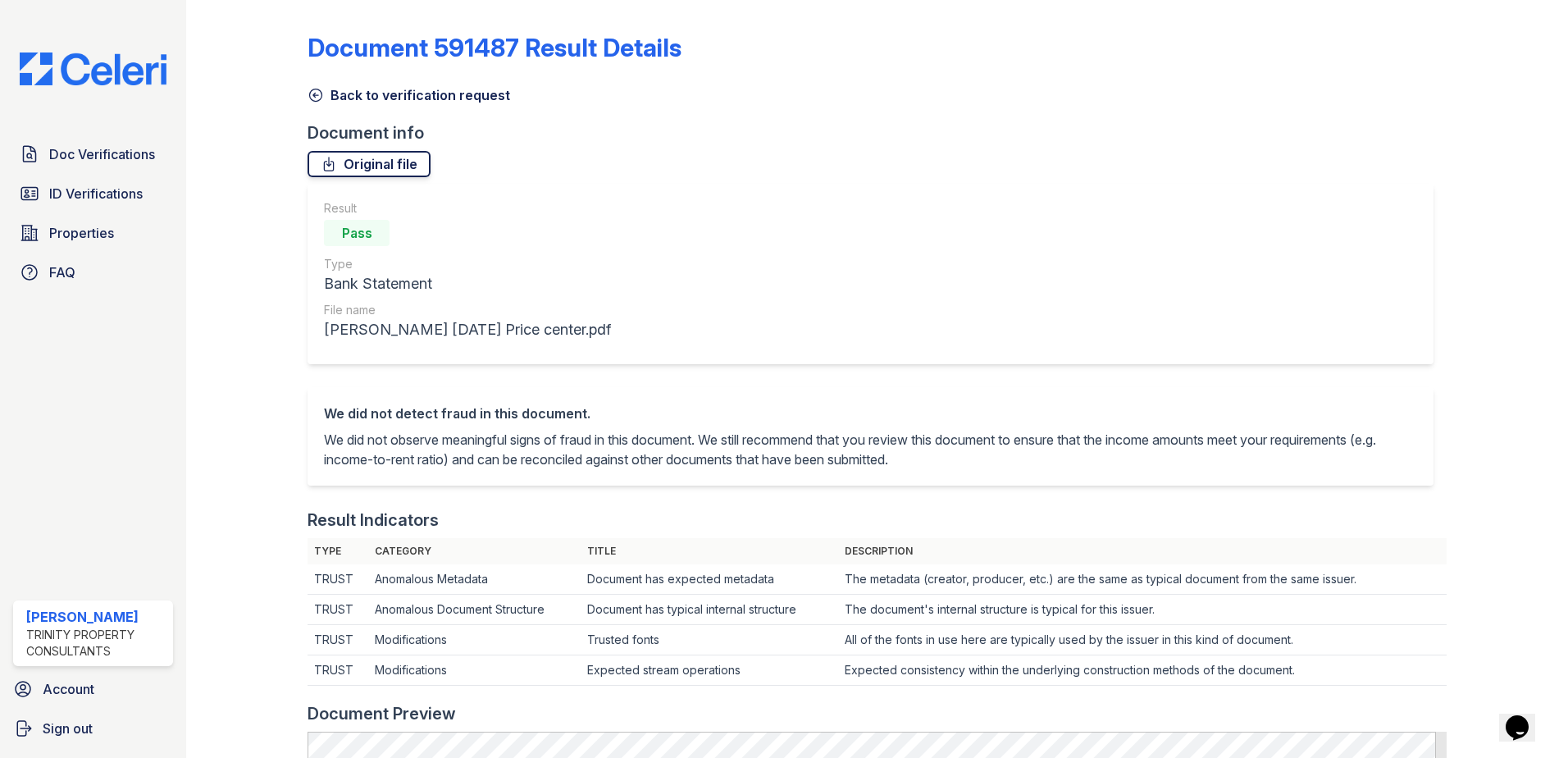
click at [352, 166] on link "Original file" at bounding box center [369, 163] width 123 height 26
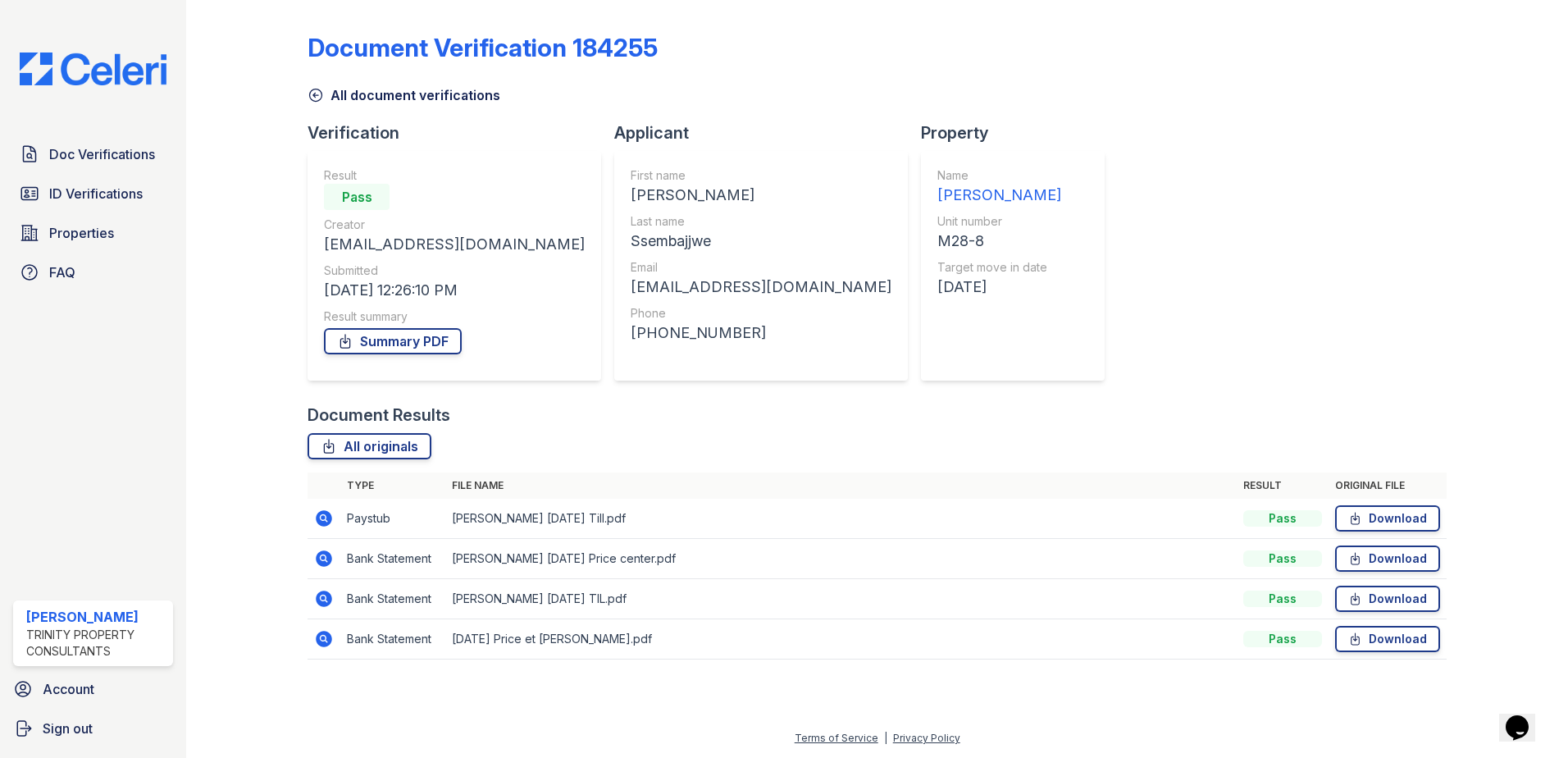
click at [325, 514] on icon at bounding box center [324, 518] width 16 height 16
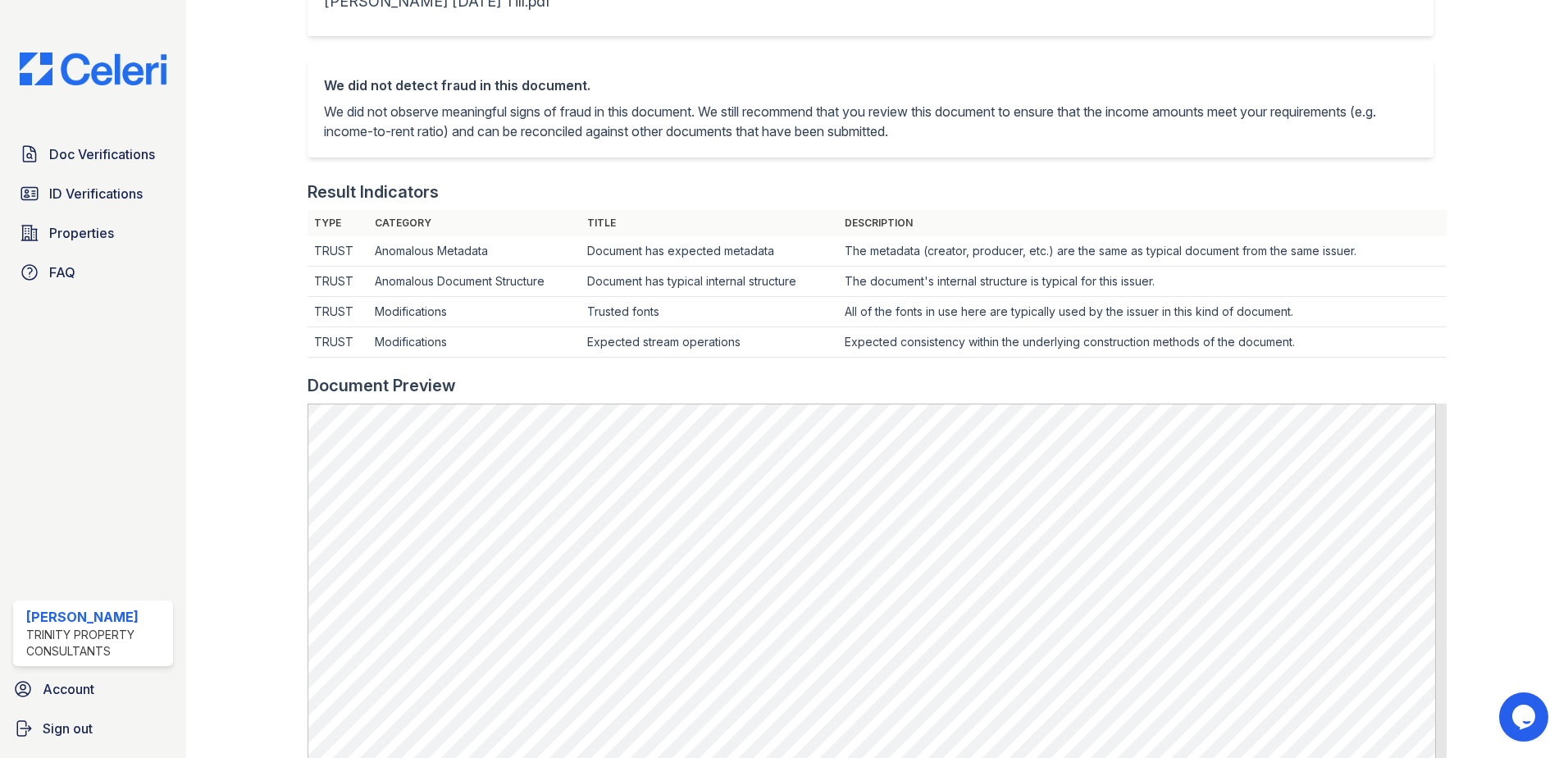
scroll to position [246, 0]
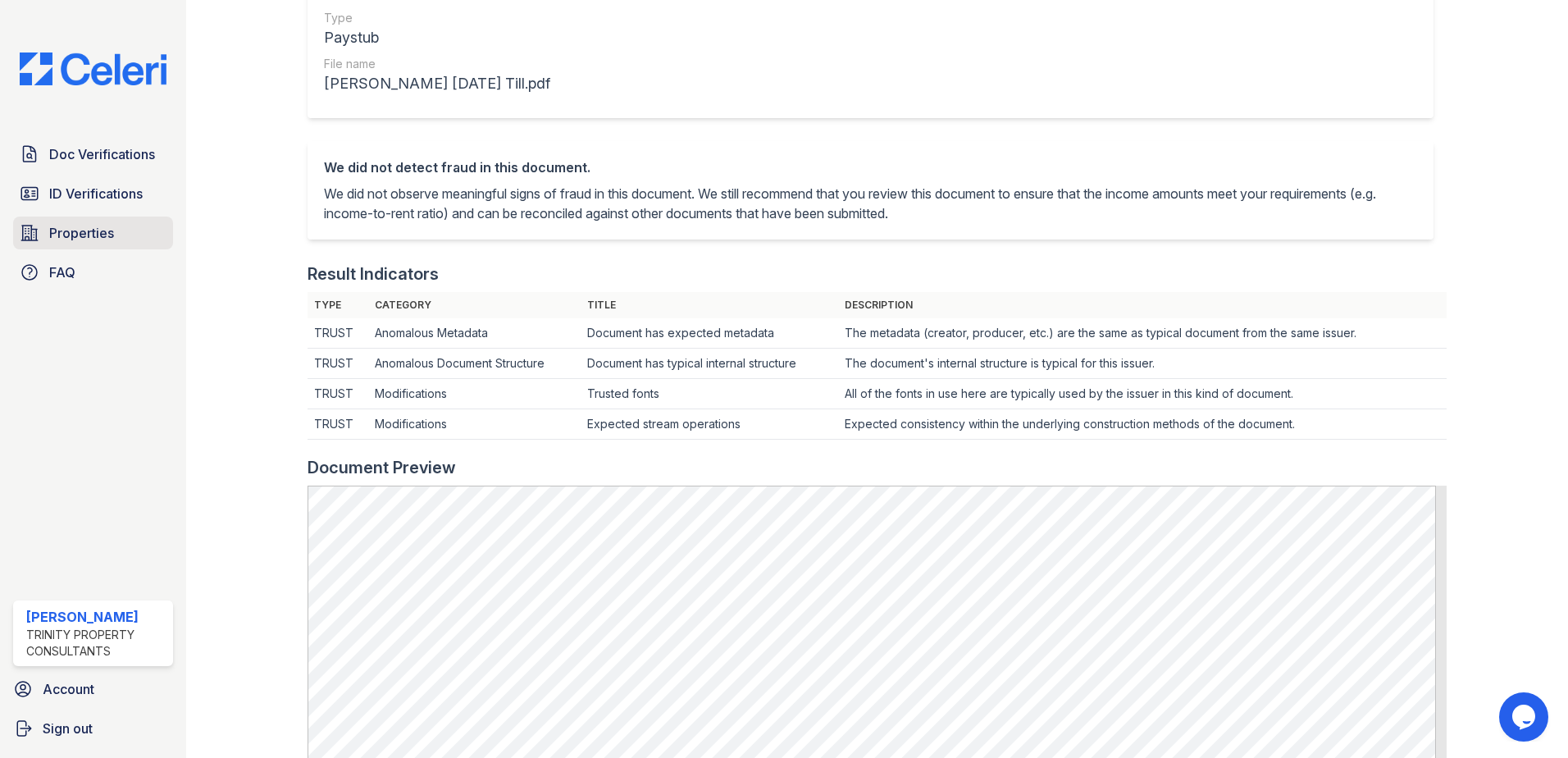
click at [96, 235] on span "Properties" at bounding box center [82, 233] width 65 height 20
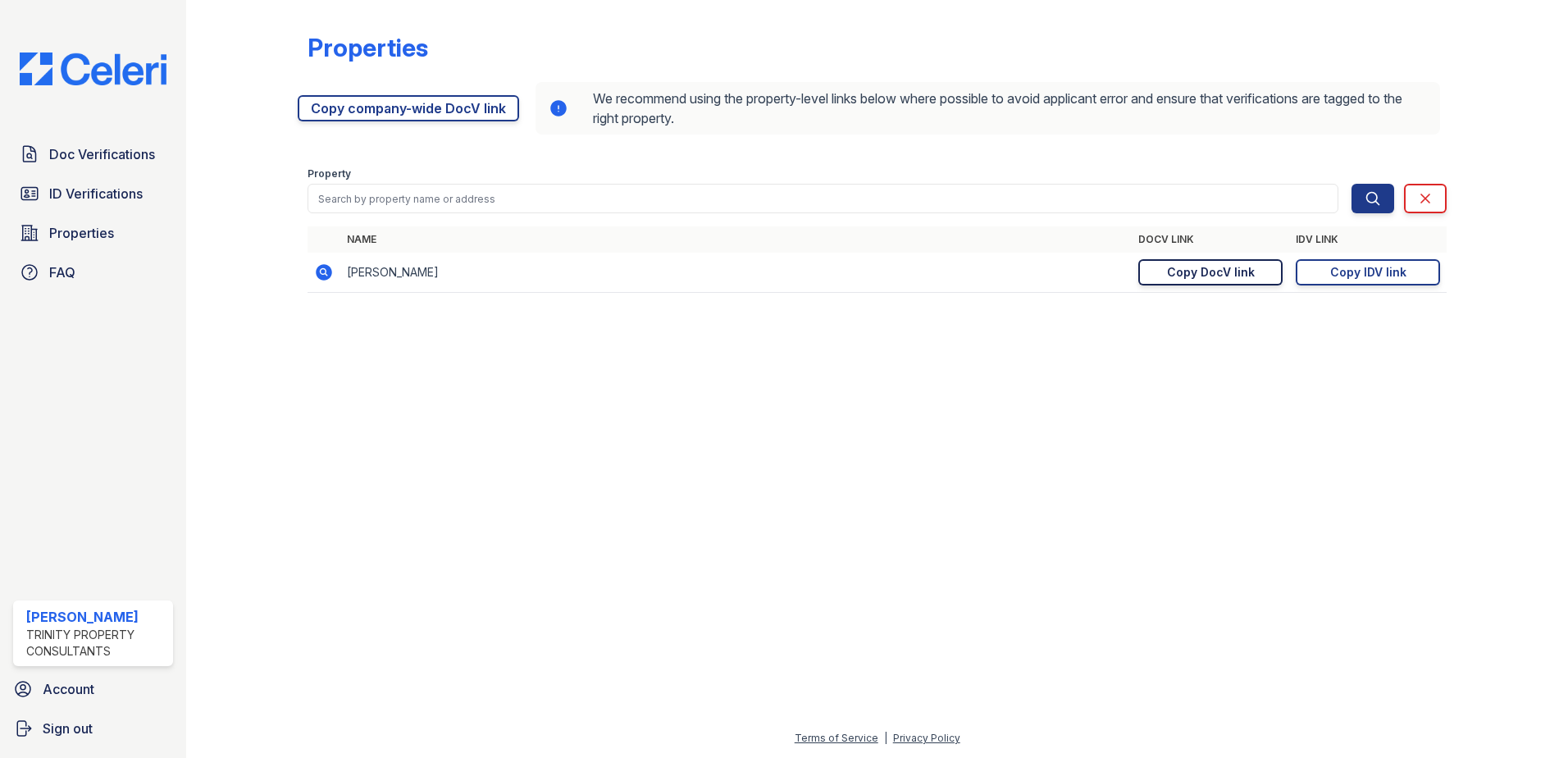
click at [1246, 273] on div "Copy DocV link" at bounding box center [1210, 273] width 88 height 16
click at [32, 158] on icon at bounding box center [30, 153] width 13 height 15
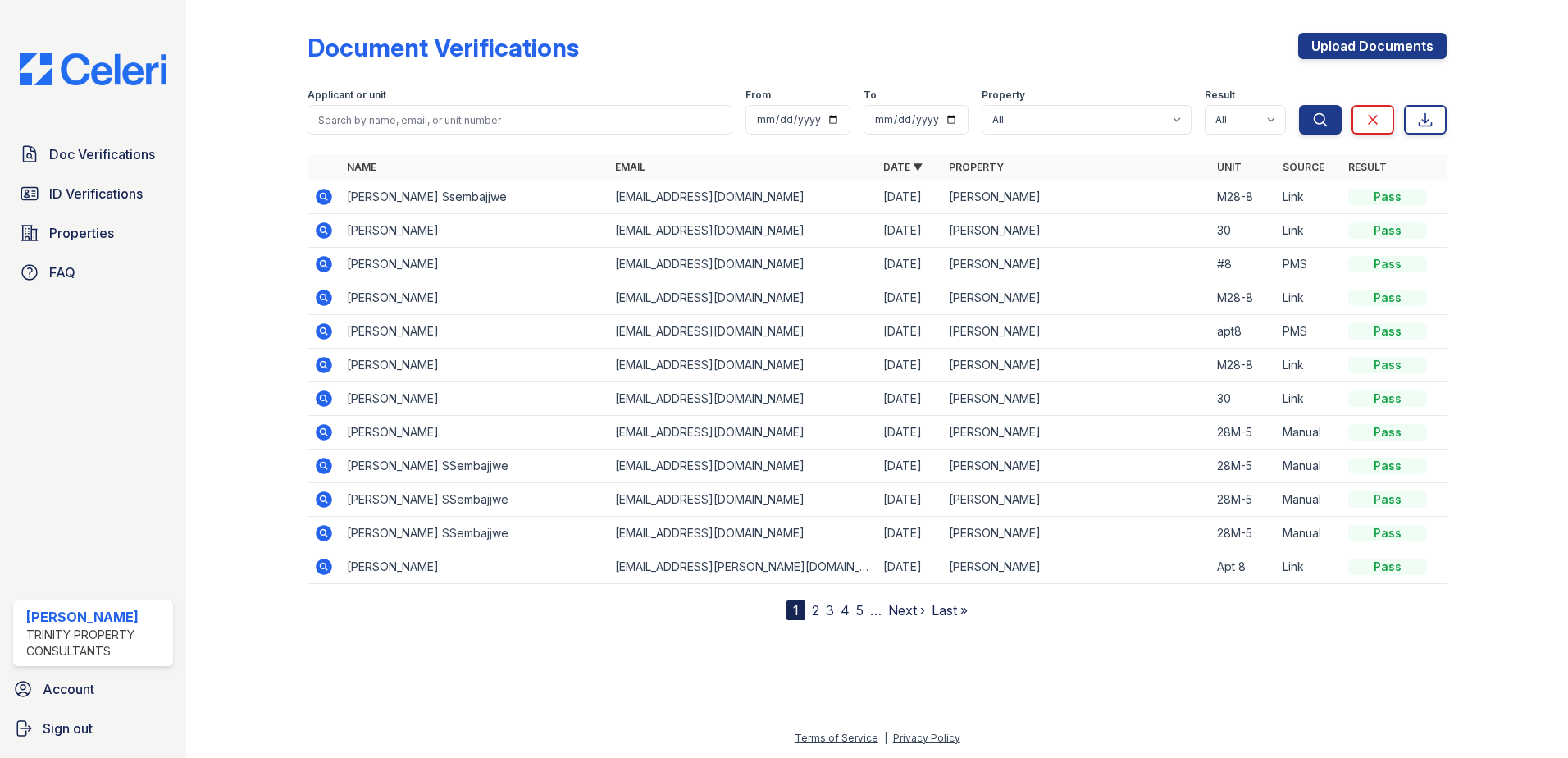
click at [325, 194] on icon at bounding box center [324, 197] width 20 height 20
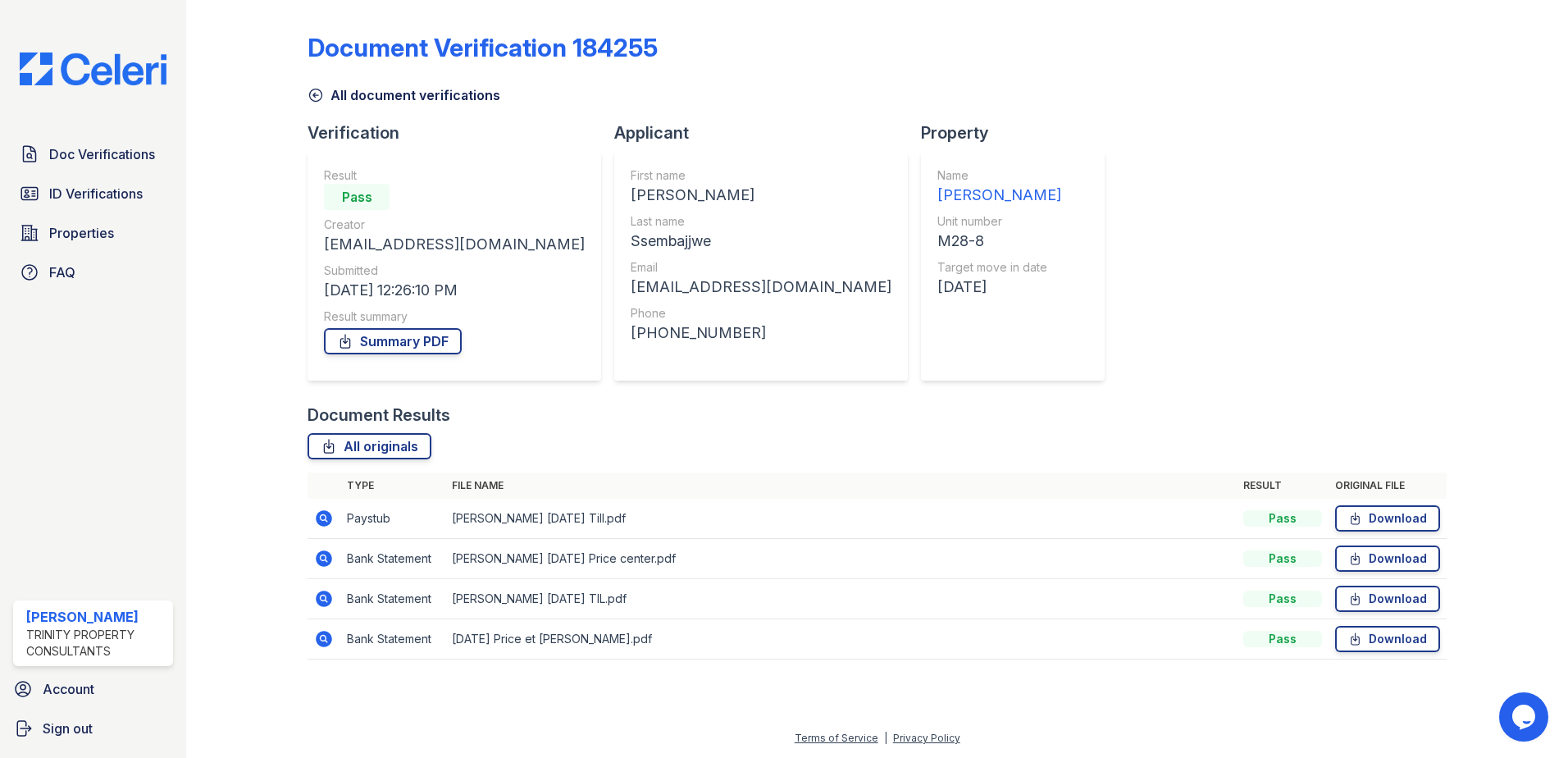
click at [326, 519] on icon at bounding box center [324, 518] width 20 height 20
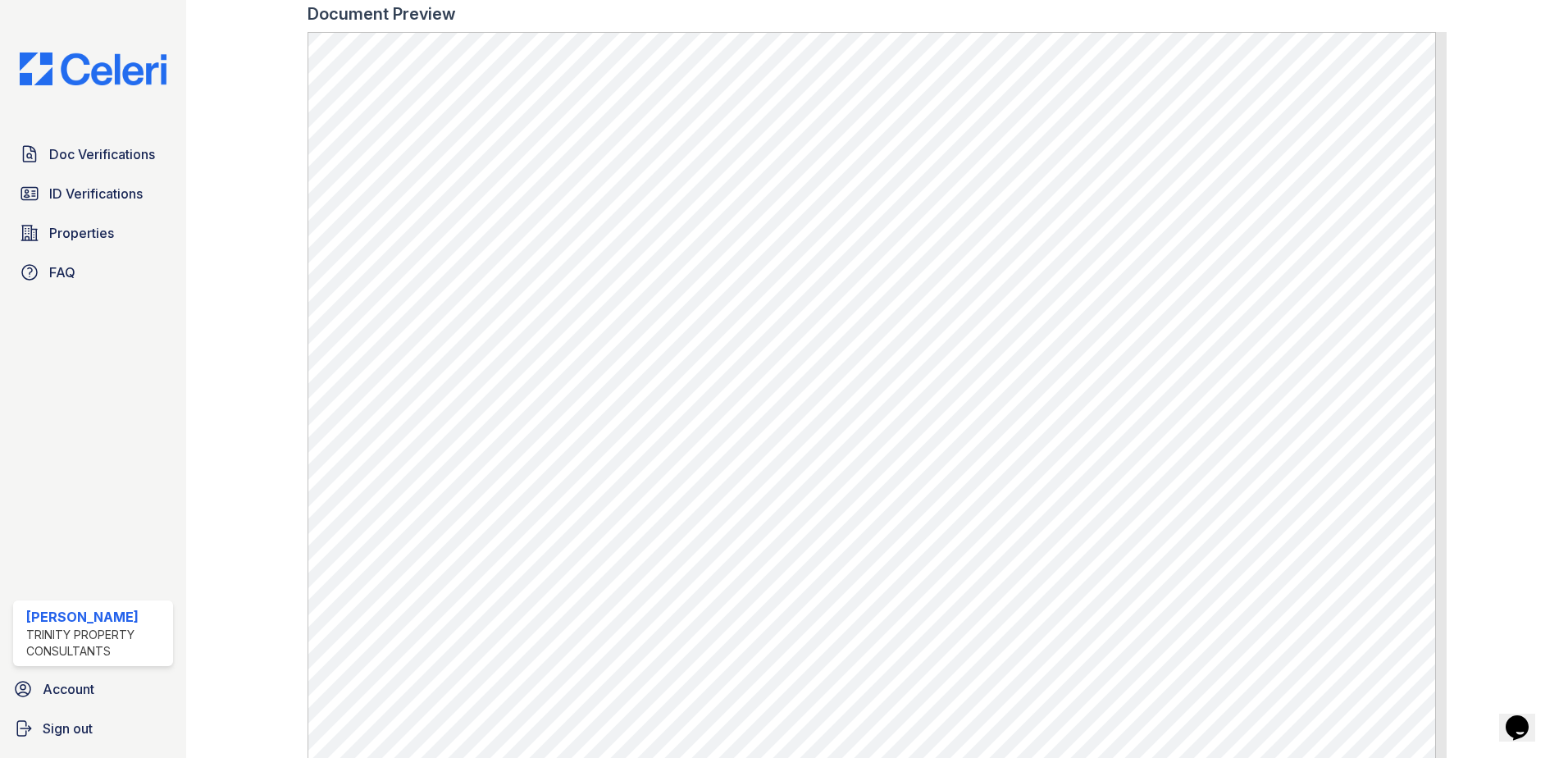
scroll to position [738, 0]
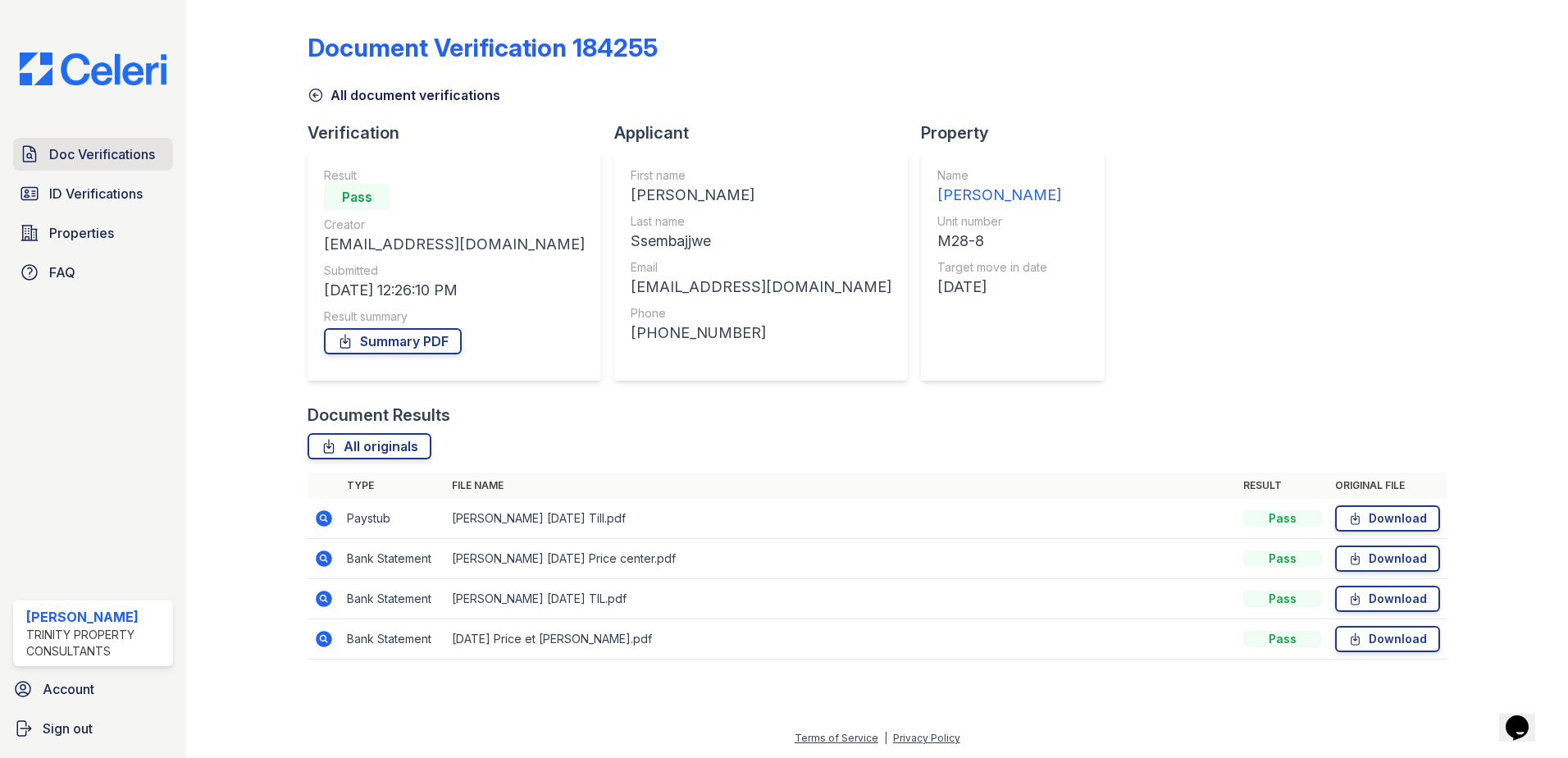
click at [23, 151] on icon at bounding box center [30, 153] width 13 height 15
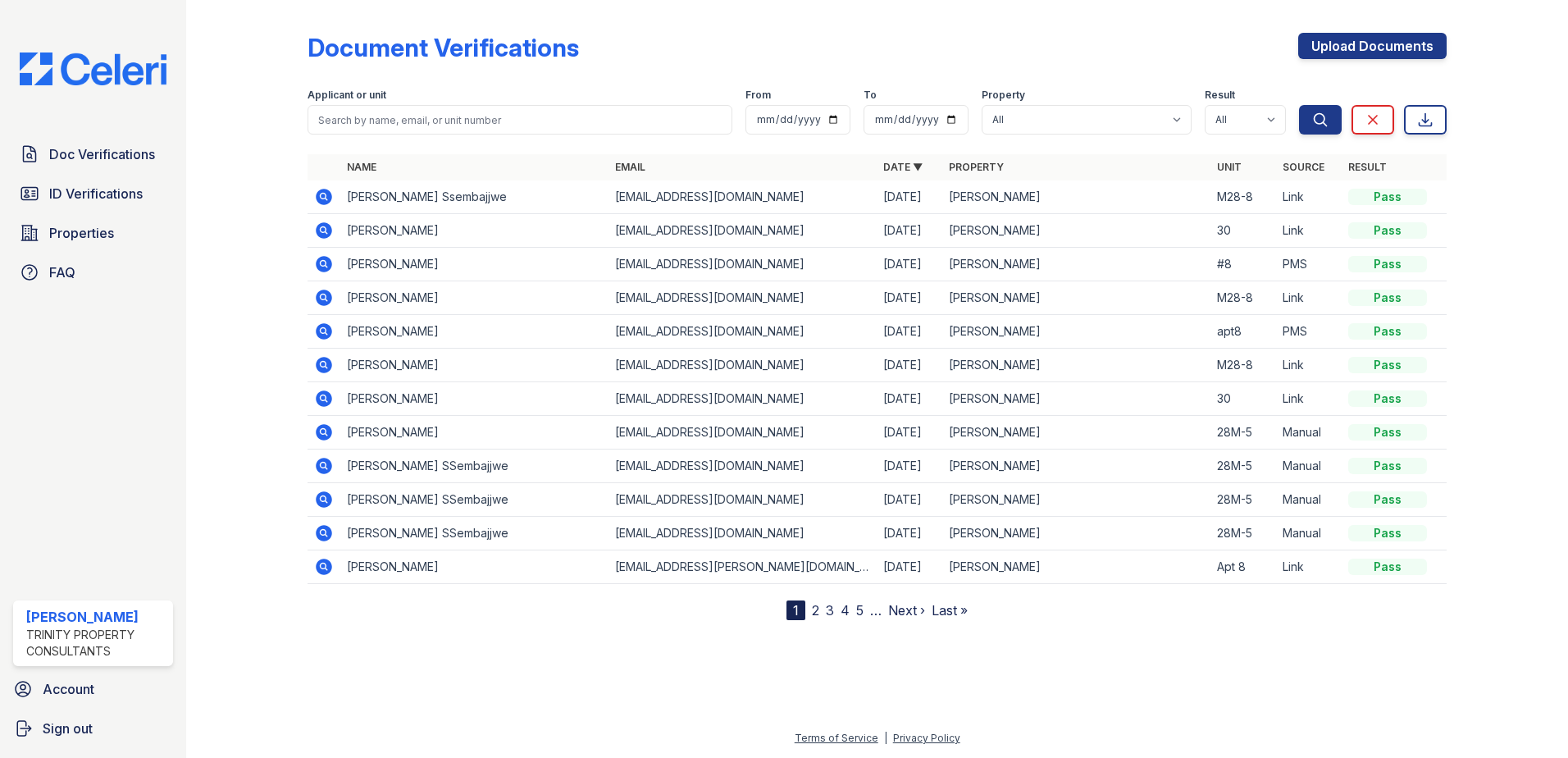
click at [324, 469] on icon at bounding box center [324, 466] width 16 height 16
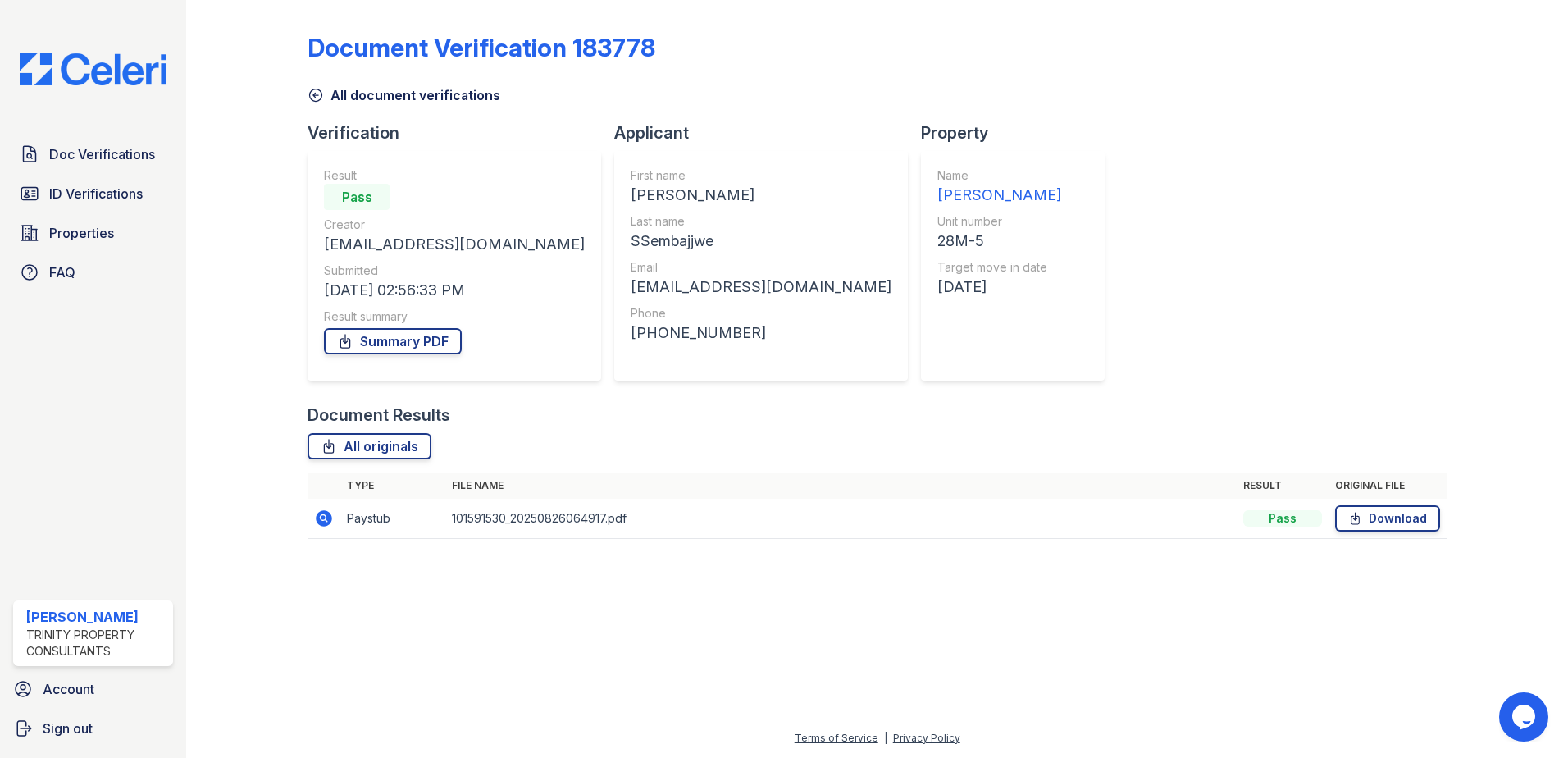
click at [325, 518] on icon at bounding box center [322, 517] width 5 height 5
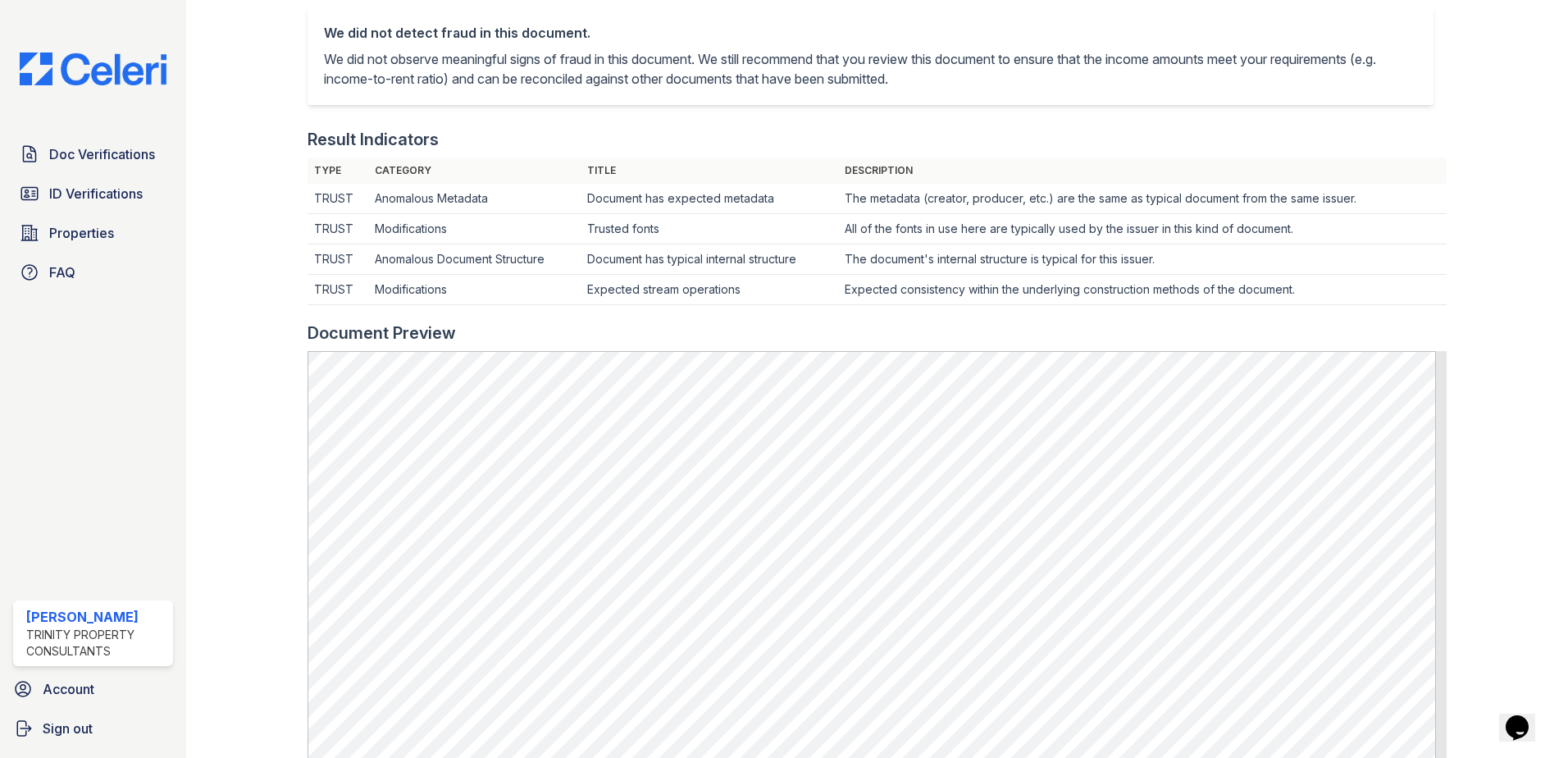
scroll to position [410, 0]
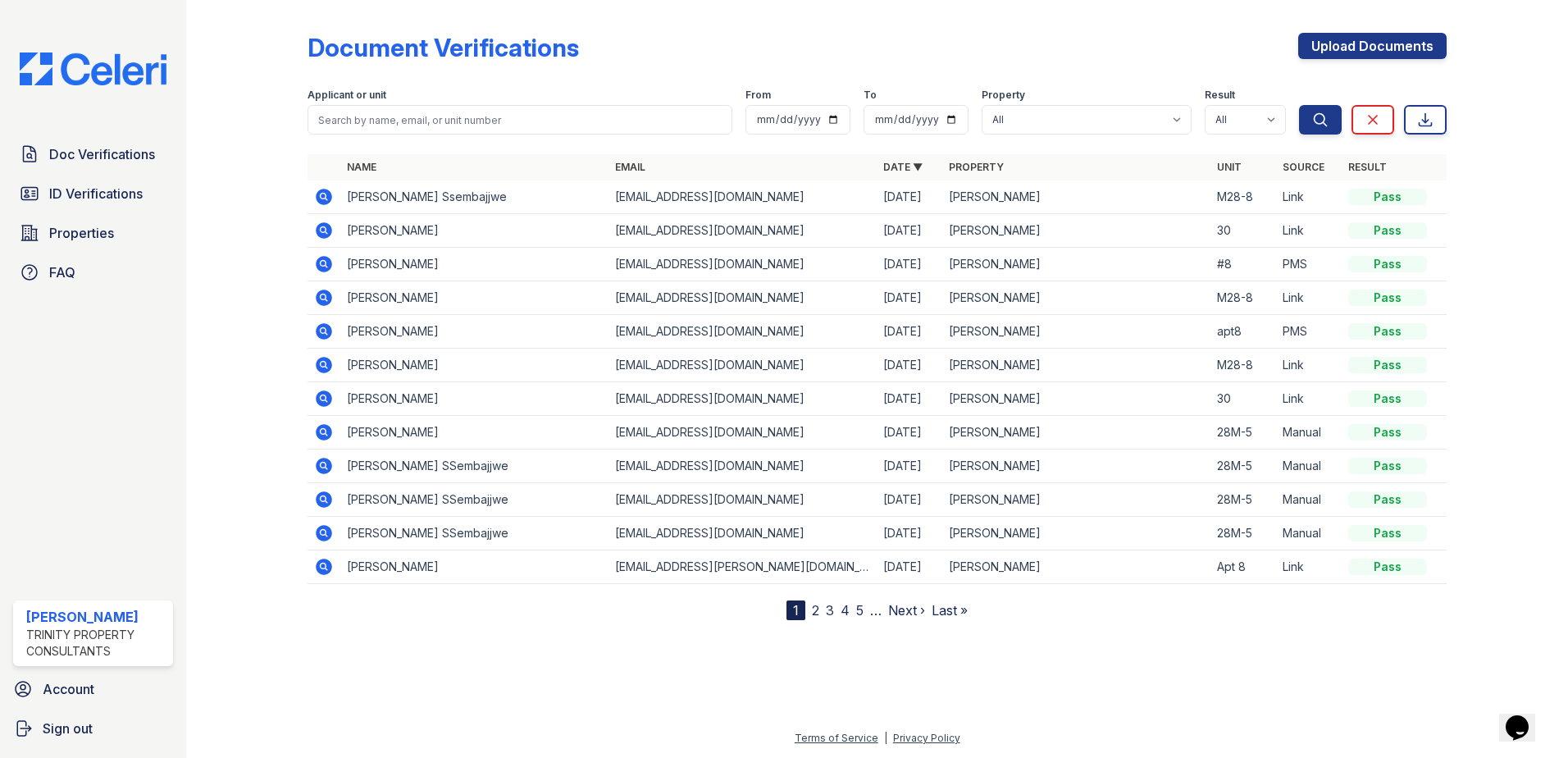
click at [319, 497] on icon at bounding box center [324, 499] width 16 height 16
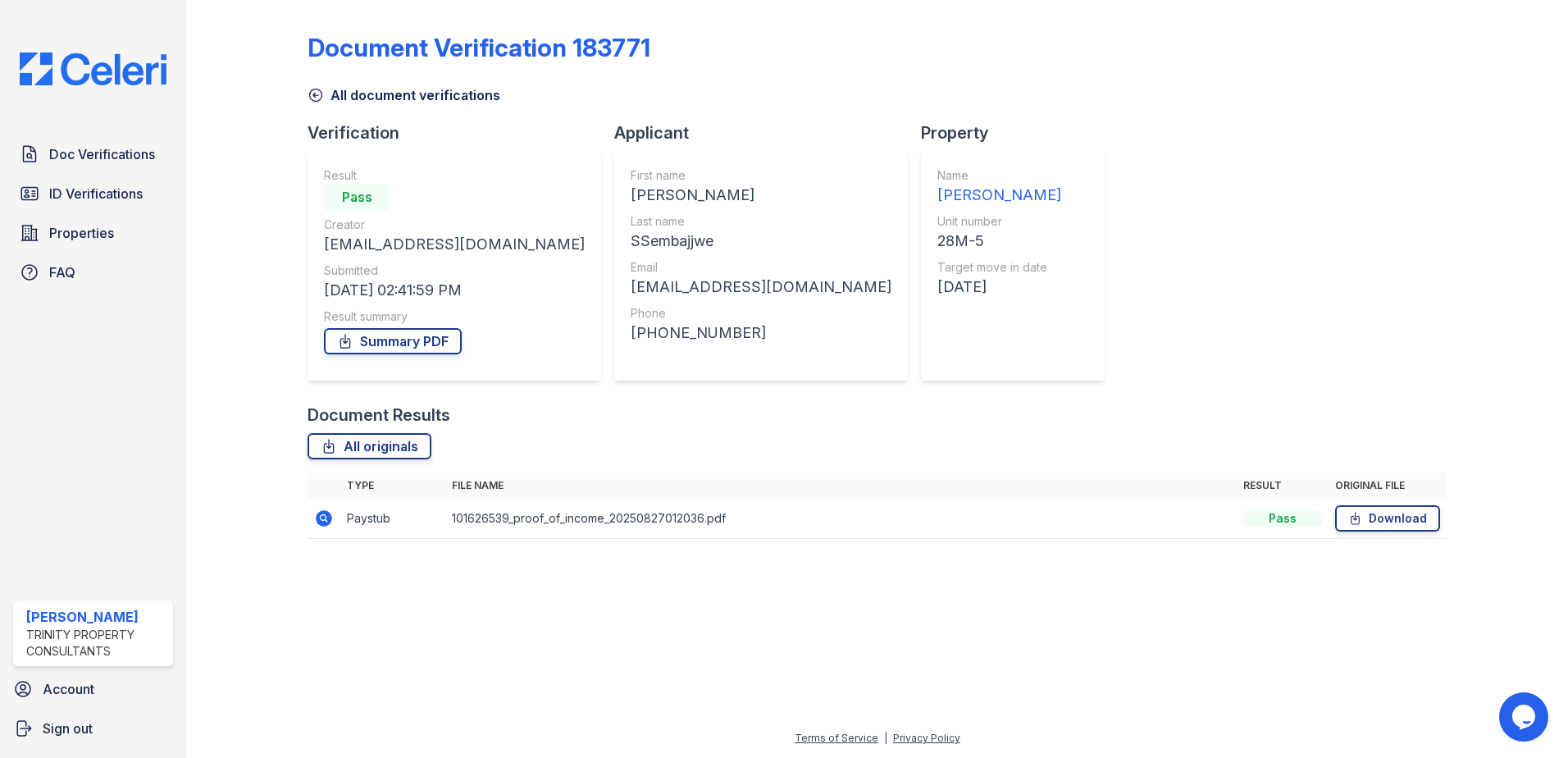
click at [327, 511] on icon at bounding box center [324, 518] width 20 height 20
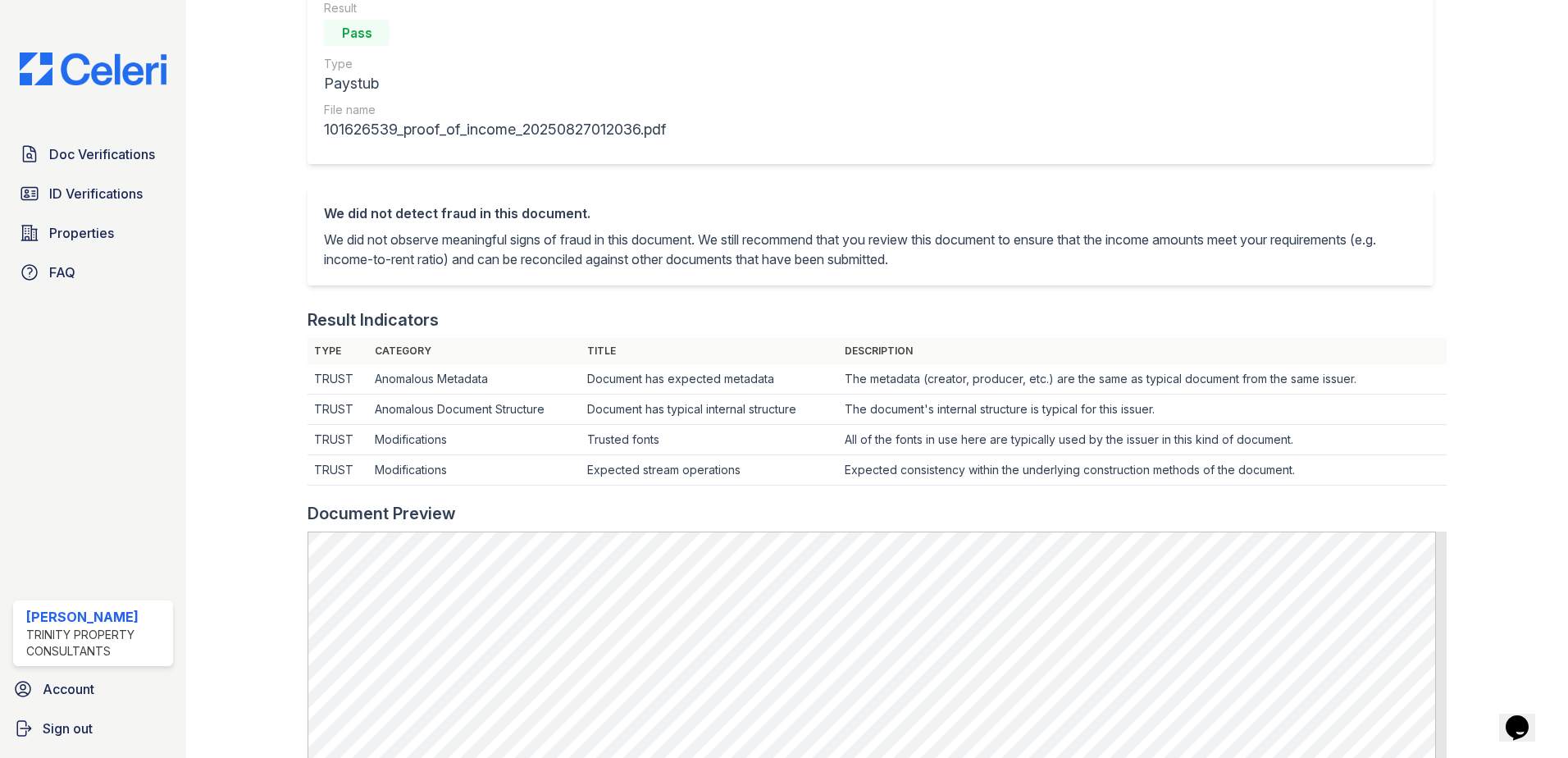
scroll to position [246, 0]
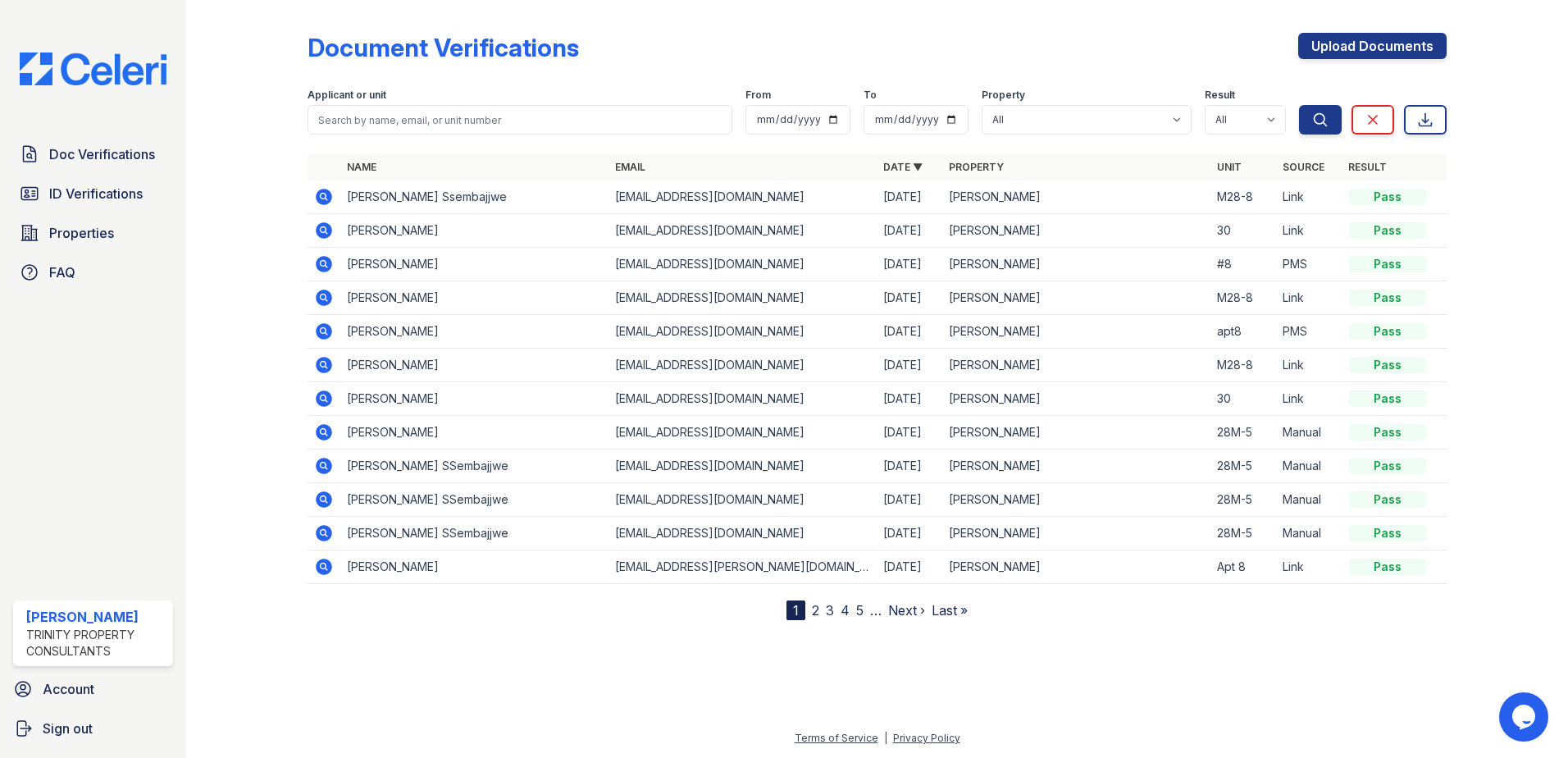
click at [326, 532] on icon at bounding box center [324, 533] width 20 height 20
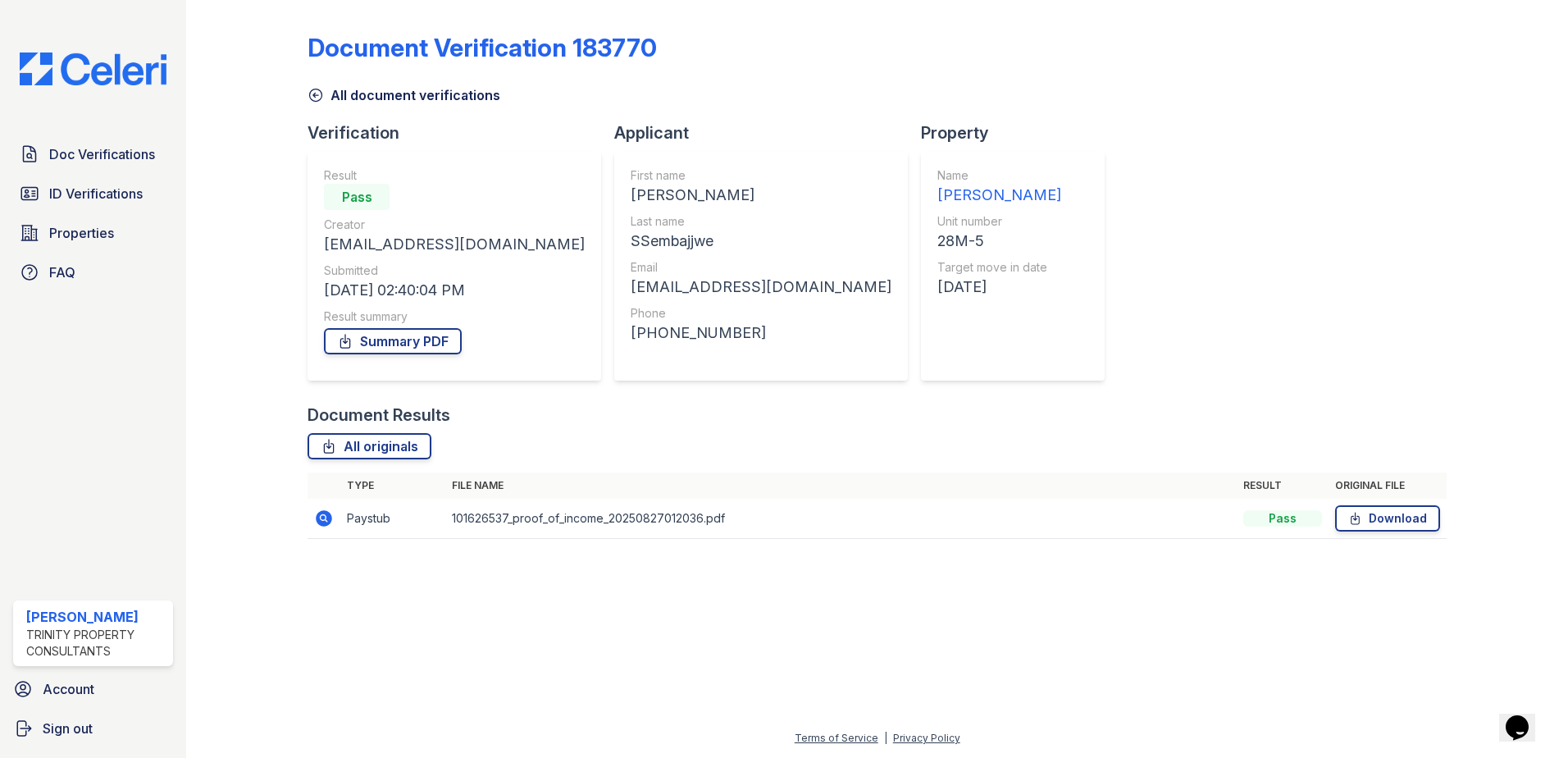
click at [324, 520] on icon at bounding box center [324, 518] width 20 height 20
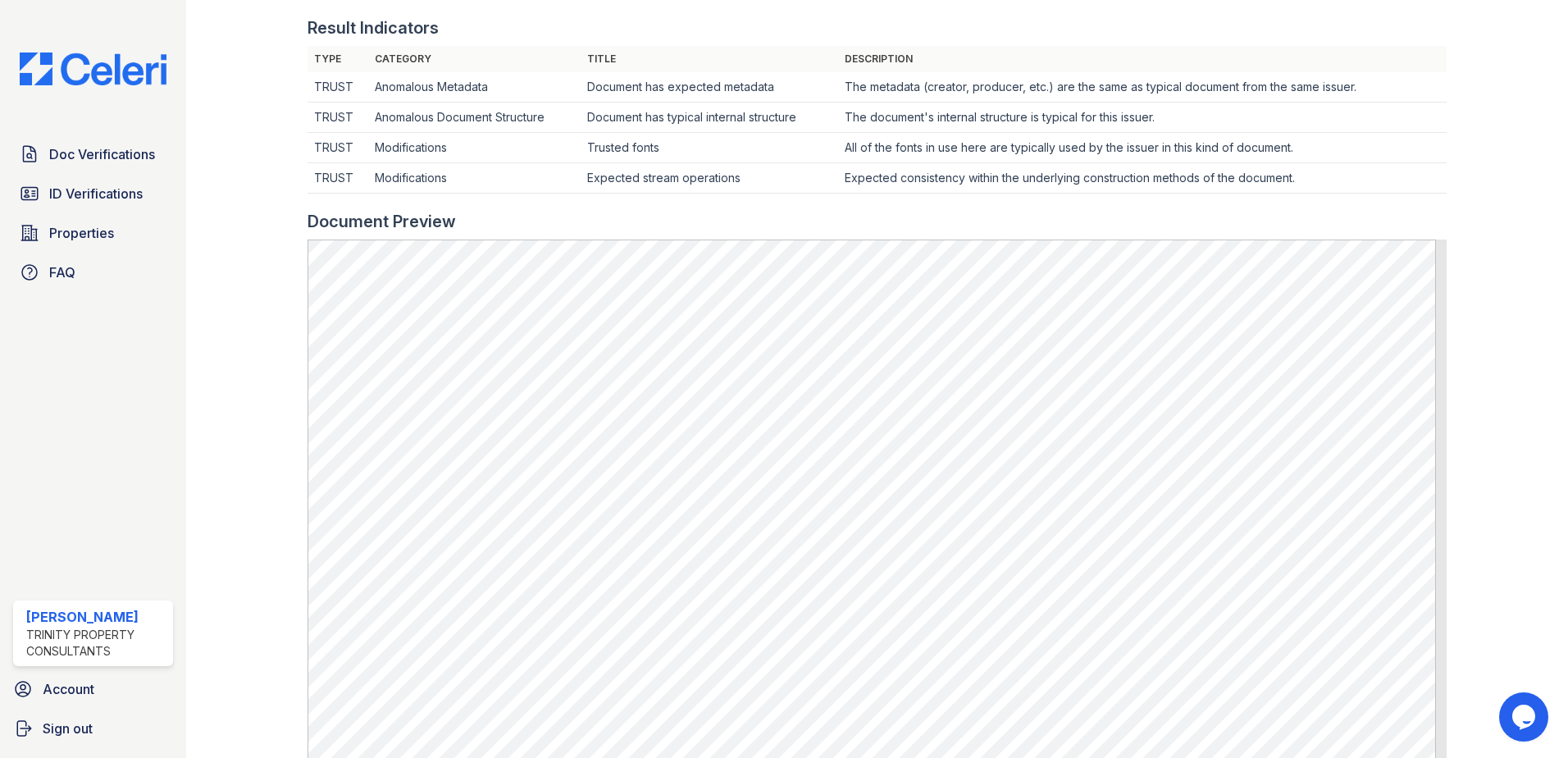
scroll to position [574, 0]
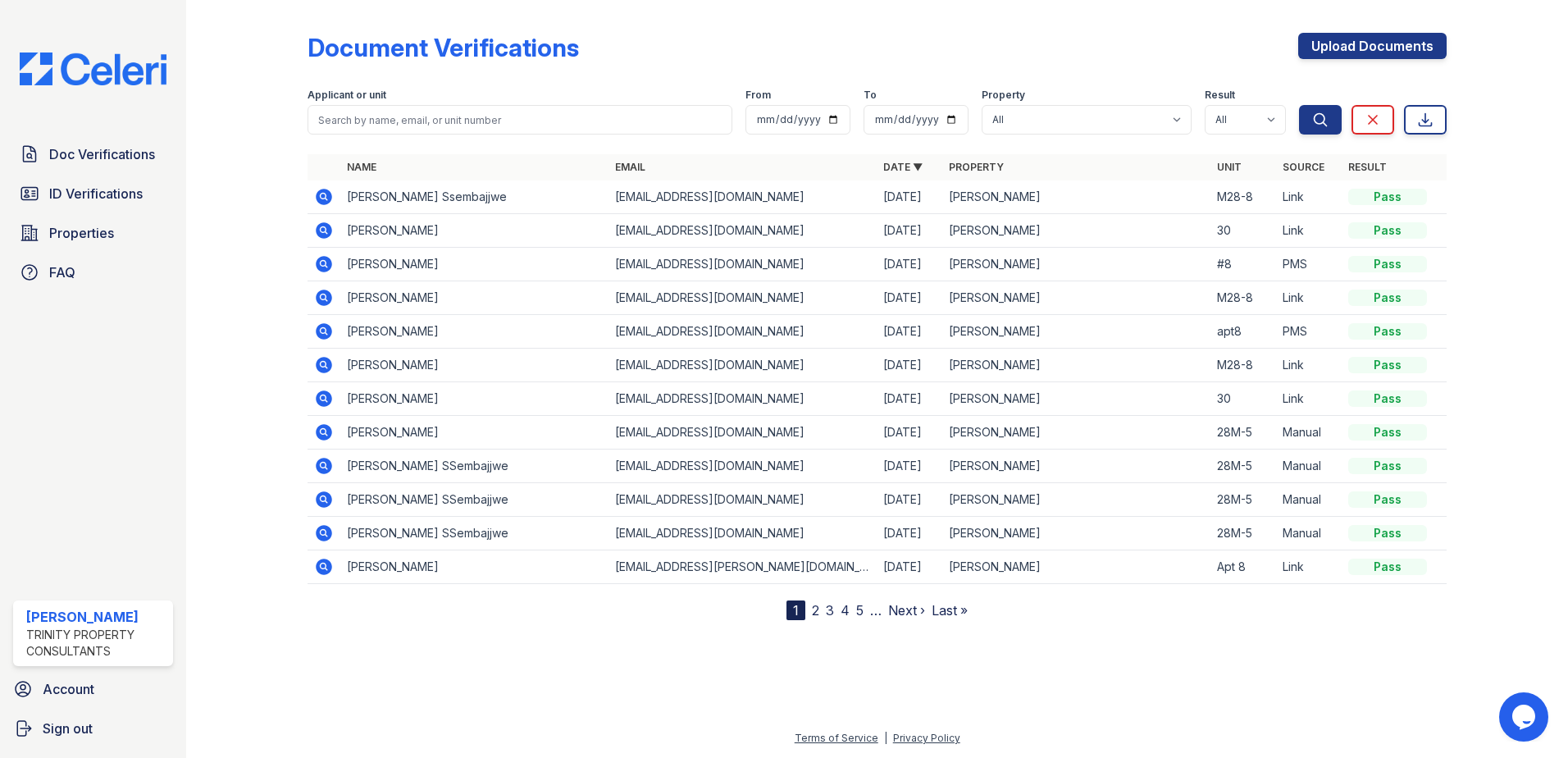
click at [327, 361] on icon at bounding box center [324, 365] width 16 height 16
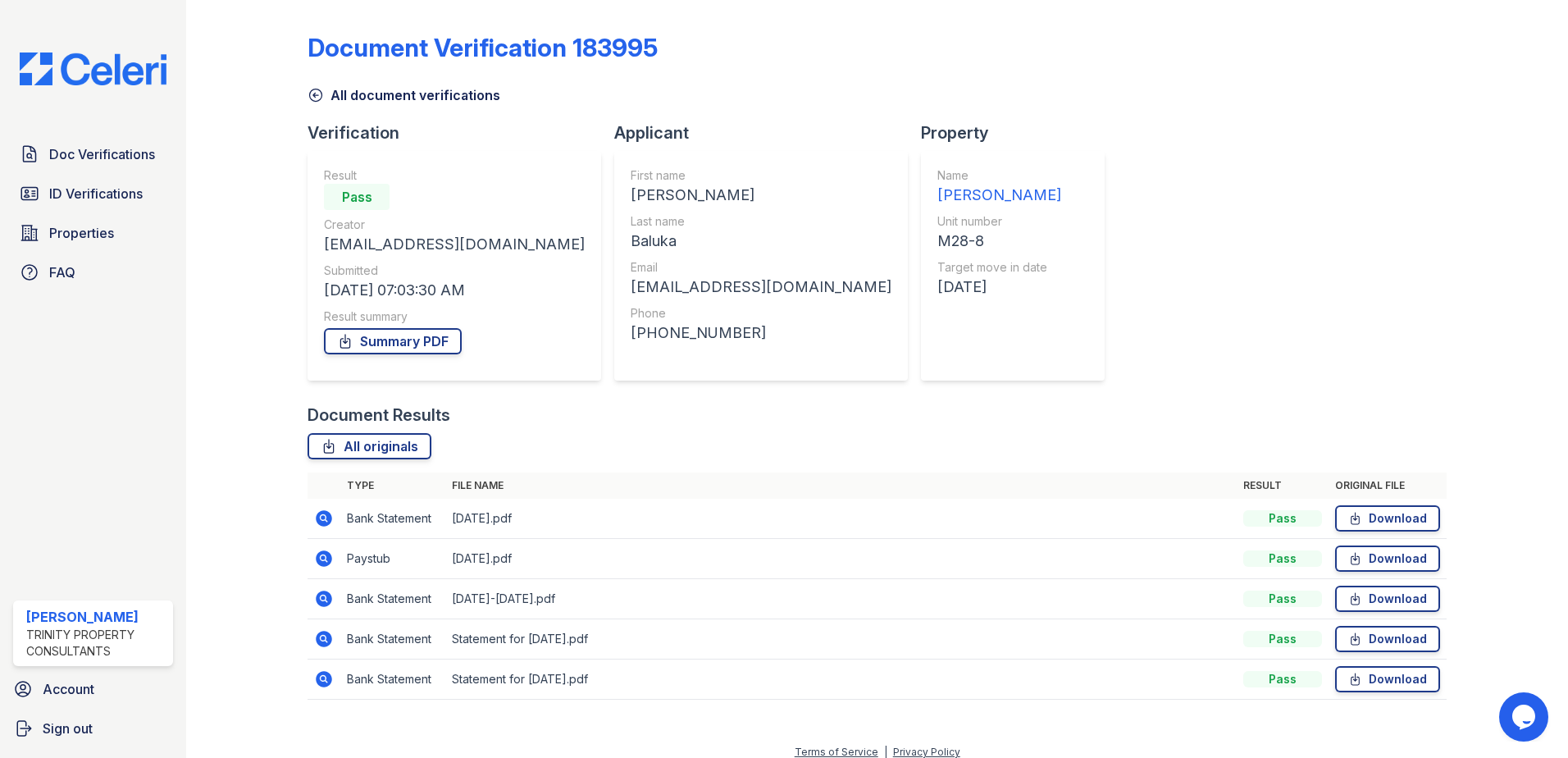
click at [317, 594] on icon at bounding box center [324, 598] width 20 height 20
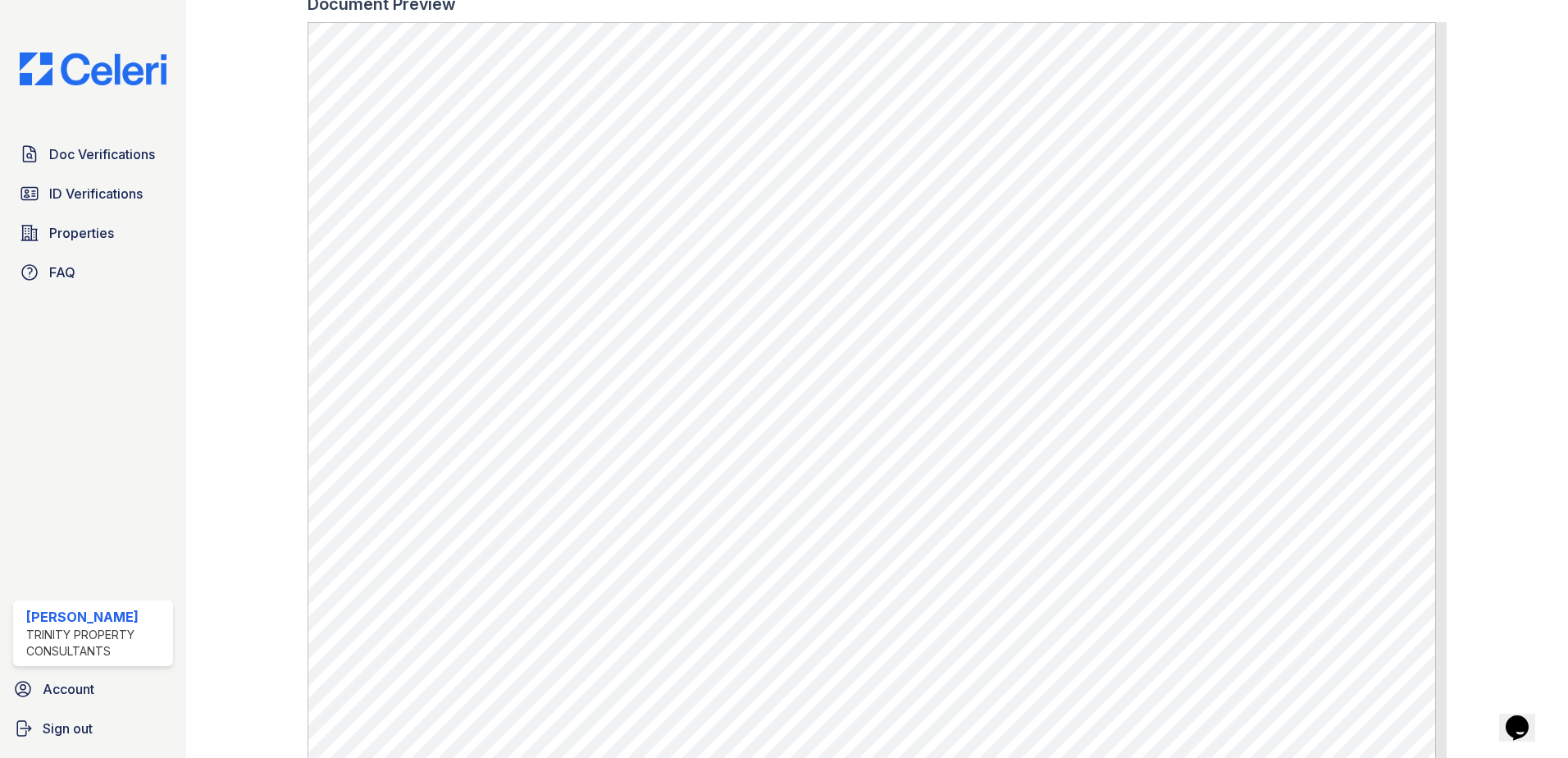
scroll to position [738, 0]
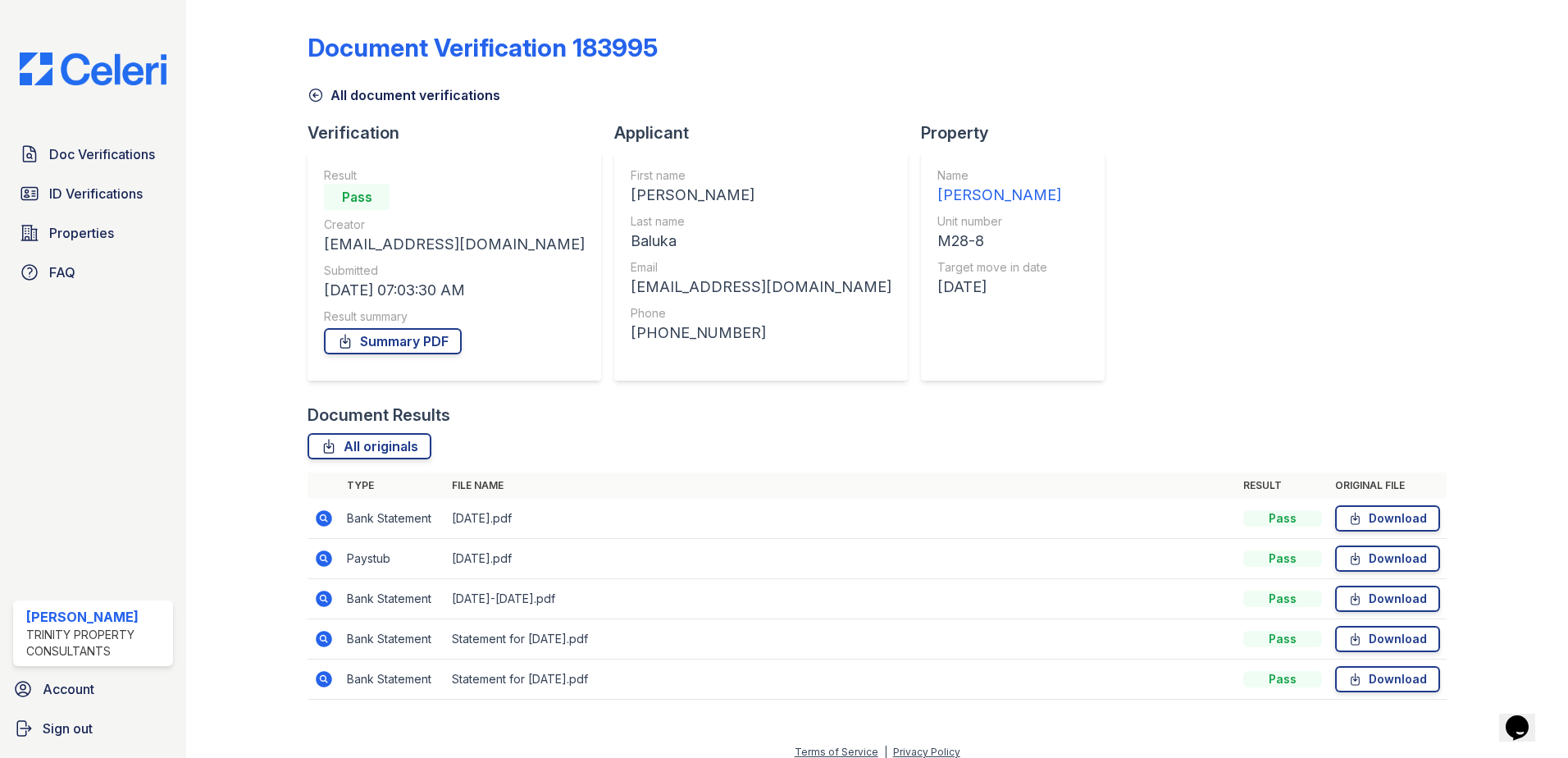
click at [319, 520] on icon at bounding box center [324, 518] width 16 height 16
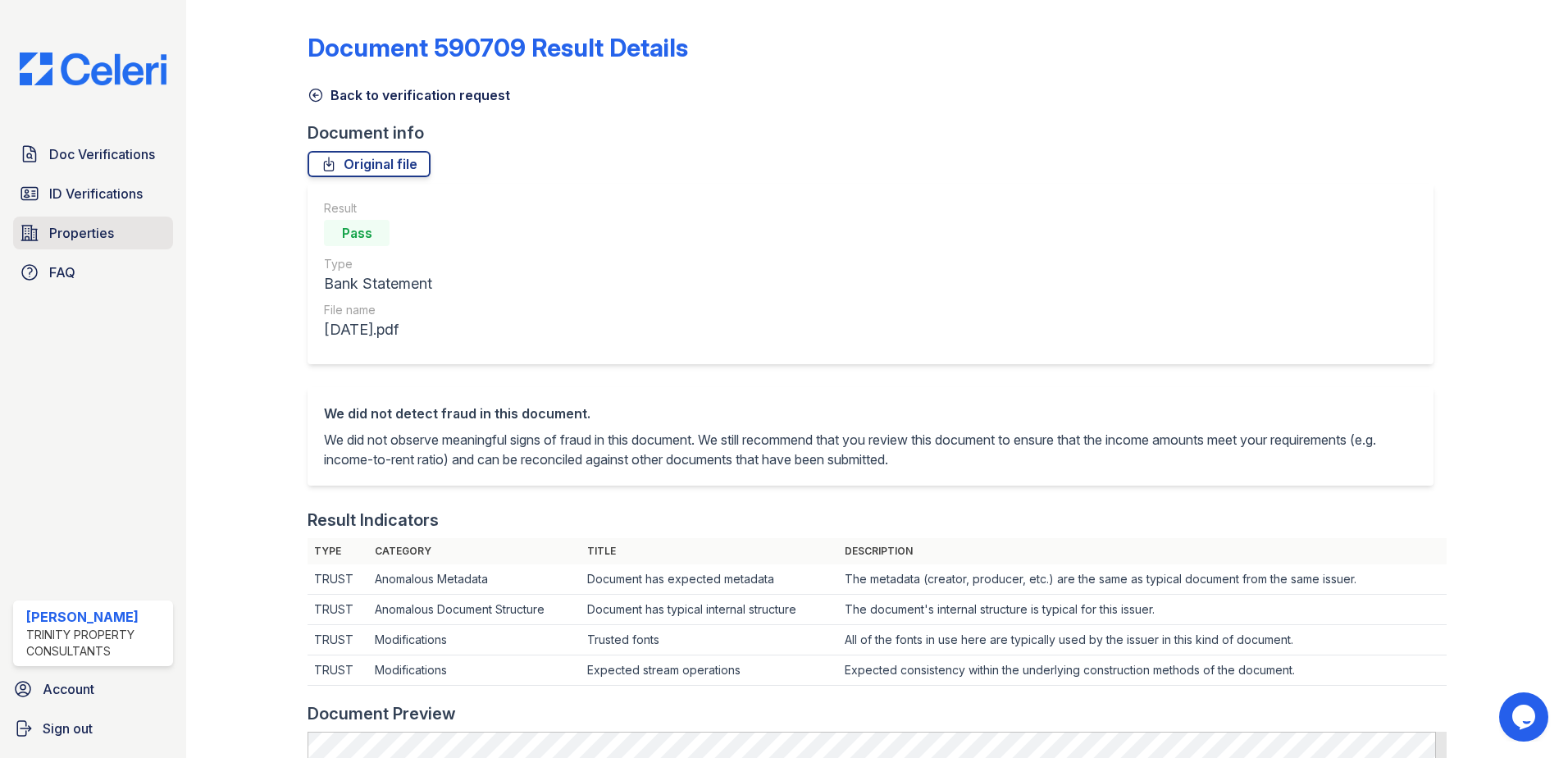
click at [98, 235] on span "Properties" at bounding box center [82, 233] width 65 height 20
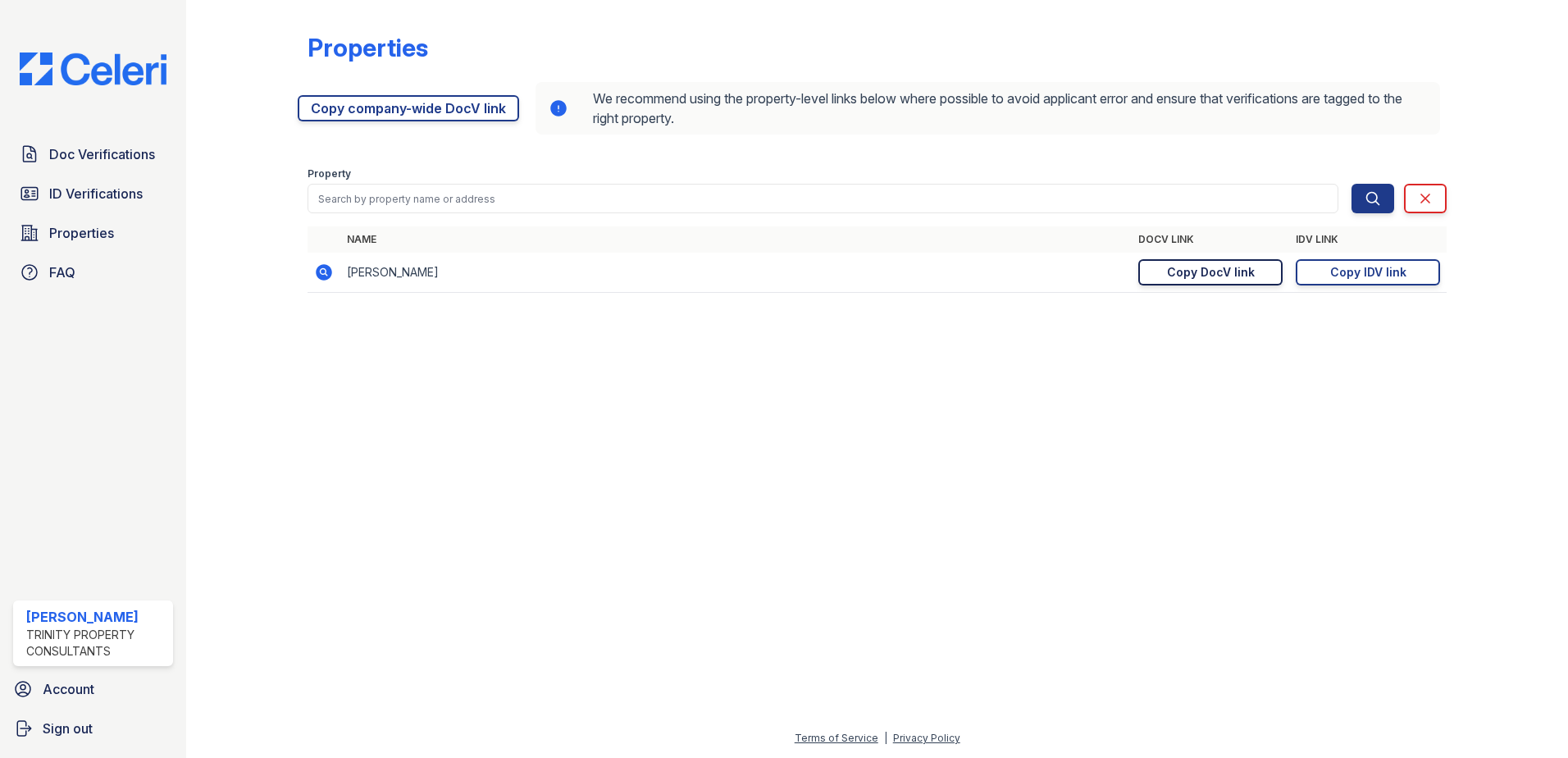
click at [1209, 268] on div "Copy DocV link" at bounding box center [1210, 273] width 88 height 16
click at [1234, 270] on div "Copy DocV link" at bounding box center [1210, 273] width 88 height 16
